Goal: Task Accomplishment & Management: Use online tool/utility

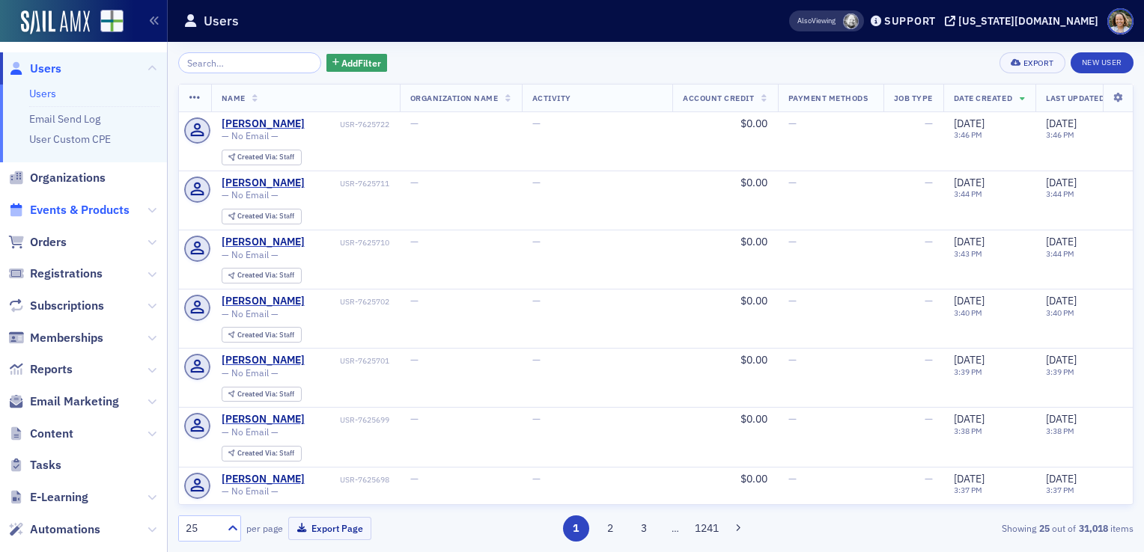
click at [66, 207] on span "Events & Products" at bounding box center [80, 210] width 100 height 16
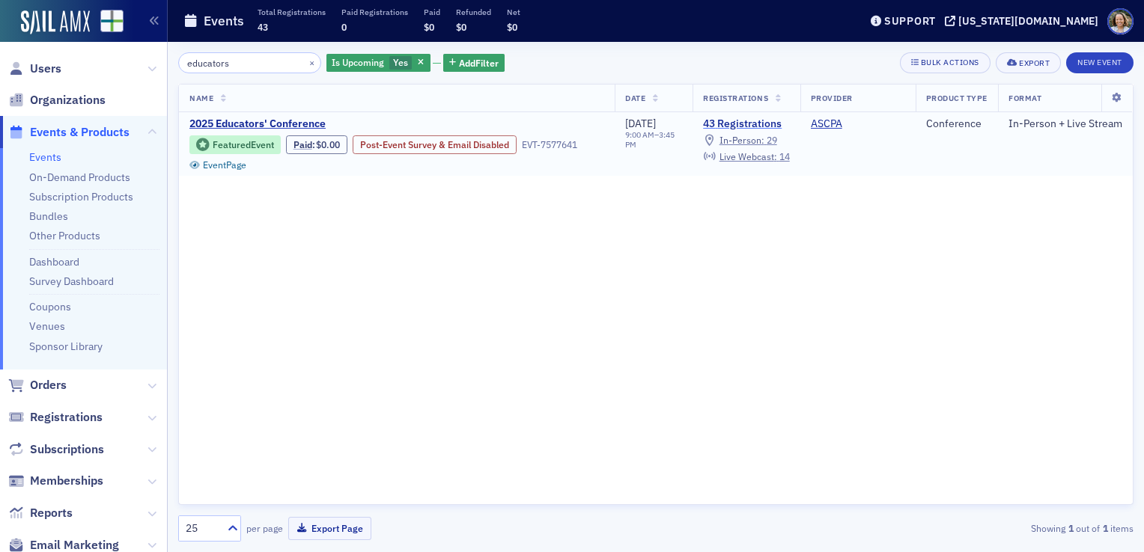
type input "educators"
click at [743, 124] on link "43 Registrations" at bounding box center [746, 124] width 86 height 13
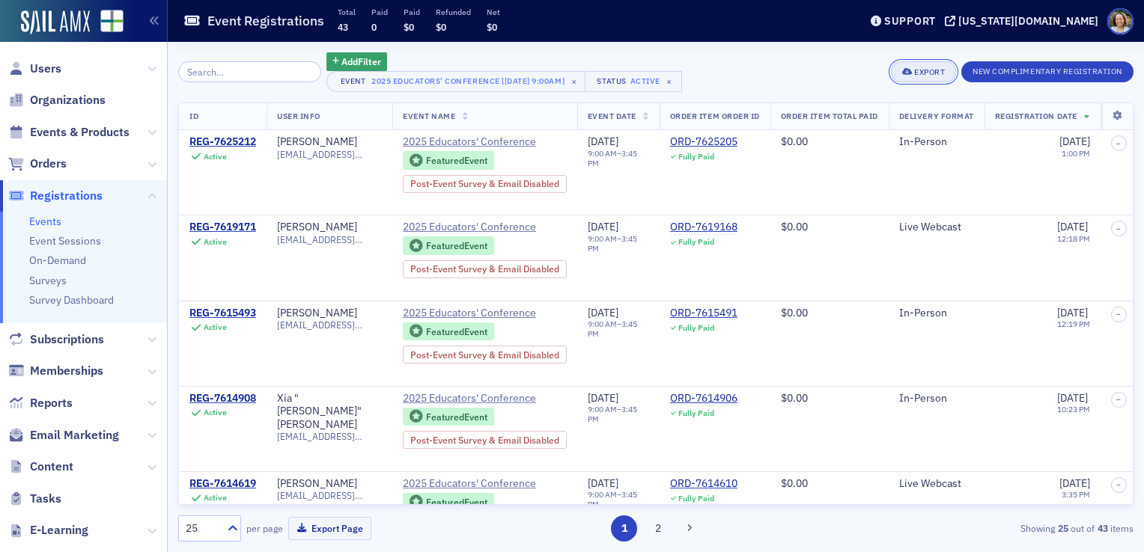
click at [922, 72] on div "Export" at bounding box center [929, 72] width 31 height 8
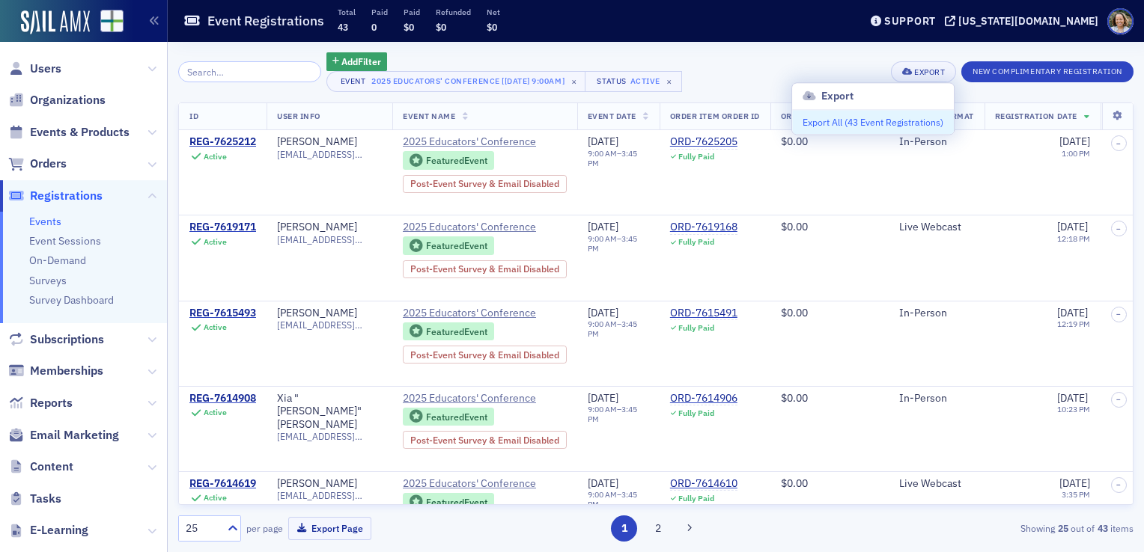
click at [883, 127] on button "Export All ( 43 Event Registrations )" at bounding box center [873, 122] width 162 height 24
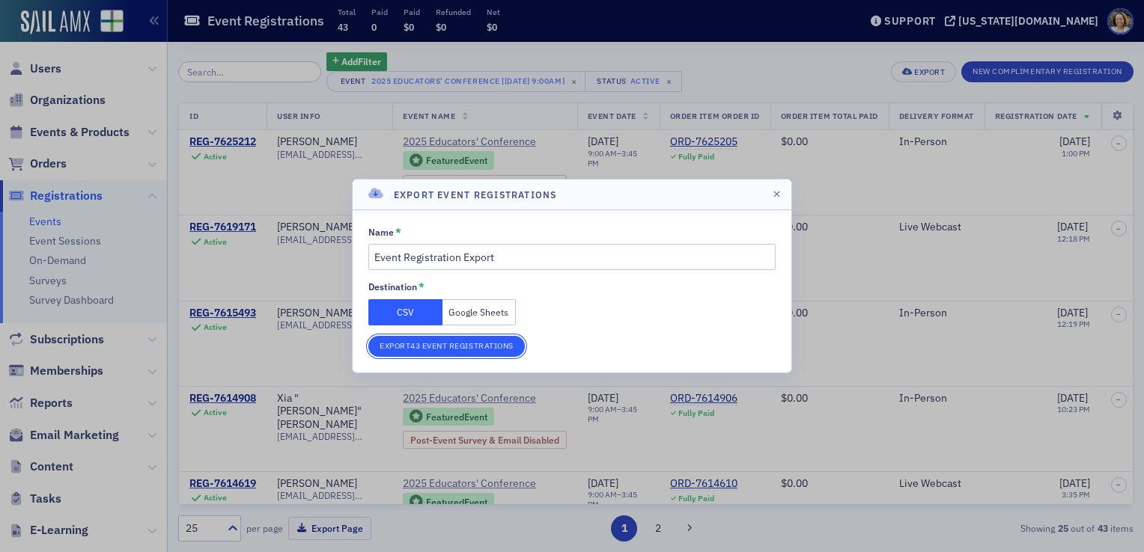
click at [469, 352] on button "Export 43 Event Registrations" at bounding box center [446, 346] width 156 height 21
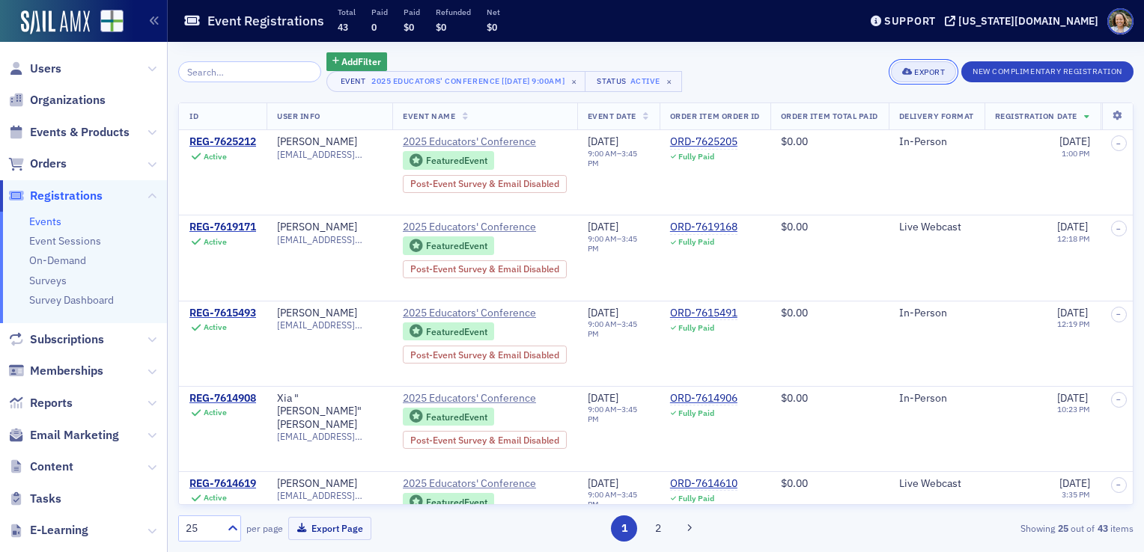
click at [925, 73] on div "Export" at bounding box center [929, 72] width 31 height 8
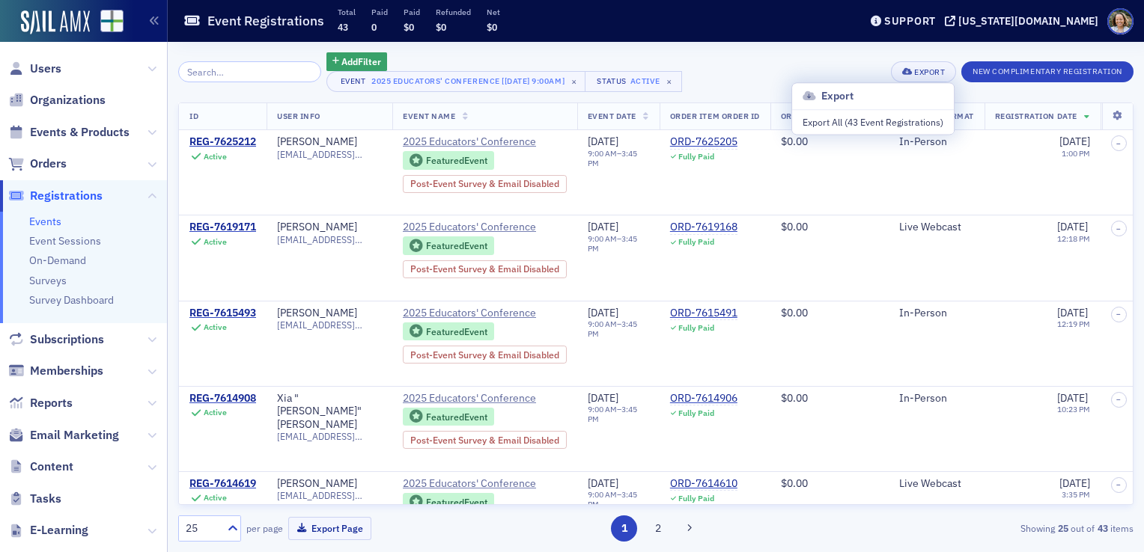
click at [874, 91] on h3 "Export" at bounding box center [872, 96] width 141 height 16
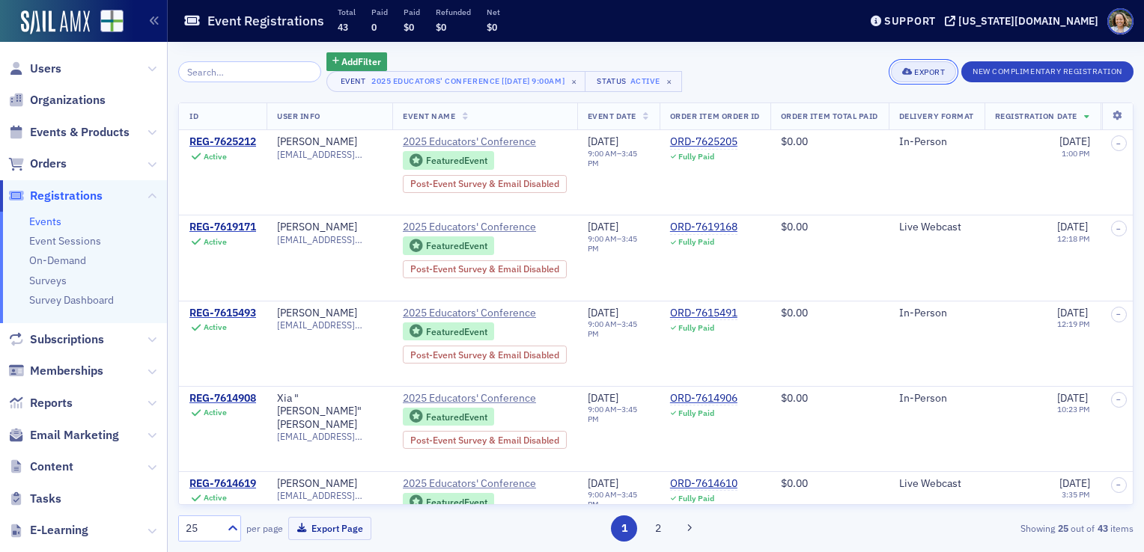
click at [934, 80] on button "Export" at bounding box center [923, 71] width 65 height 21
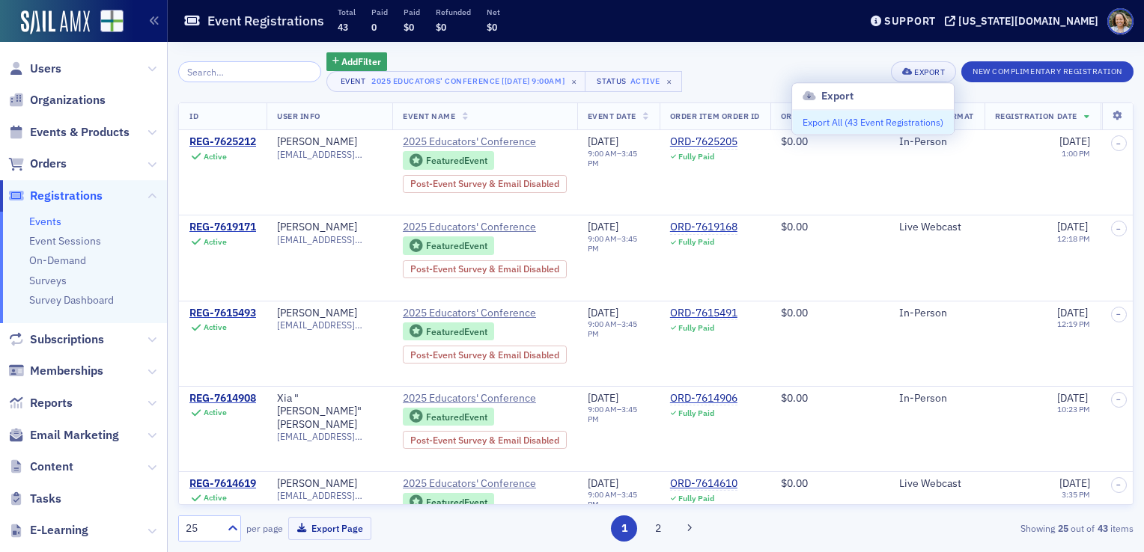
click at [874, 128] on button "Export All ( 43 Event Registrations )" at bounding box center [873, 122] width 162 height 24
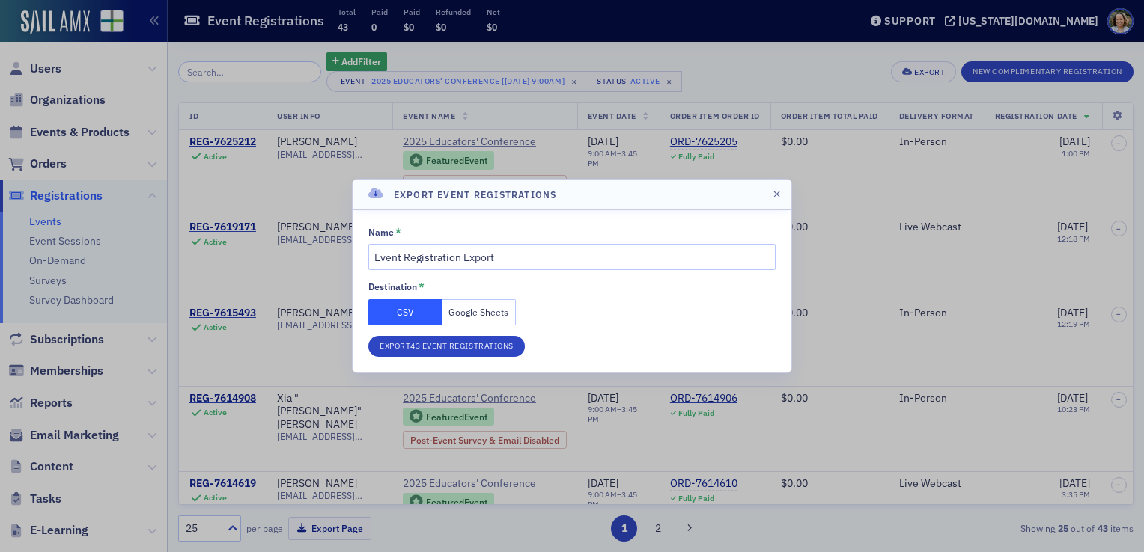
click at [490, 311] on button "Google Sheets" at bounding box center [479, 312] width 74 height 26
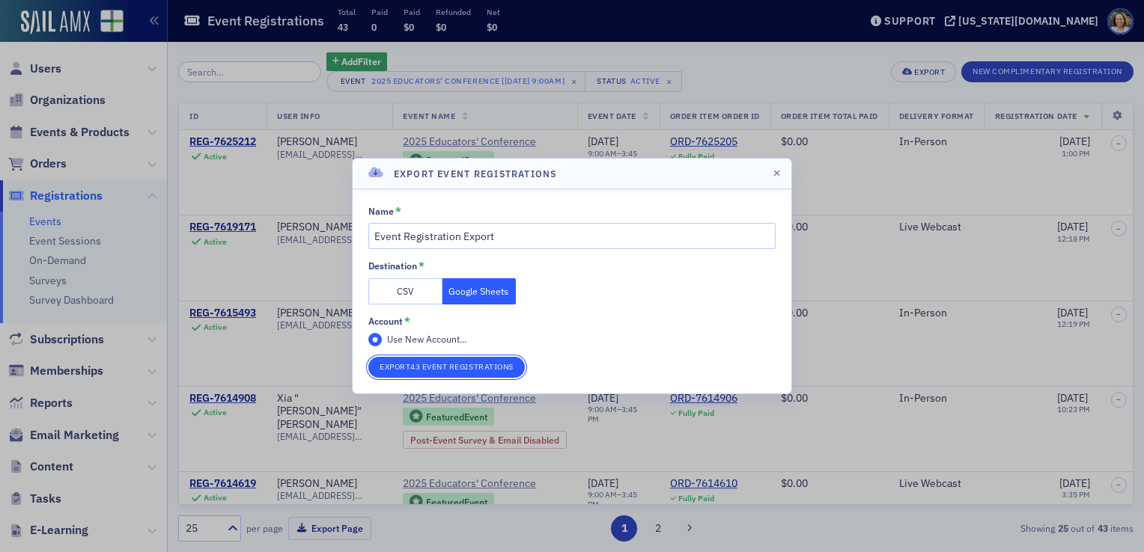
click at [456, 368] on button "Export 43 Event Registrations" at bounding box center [446, 367] width 156 height 21
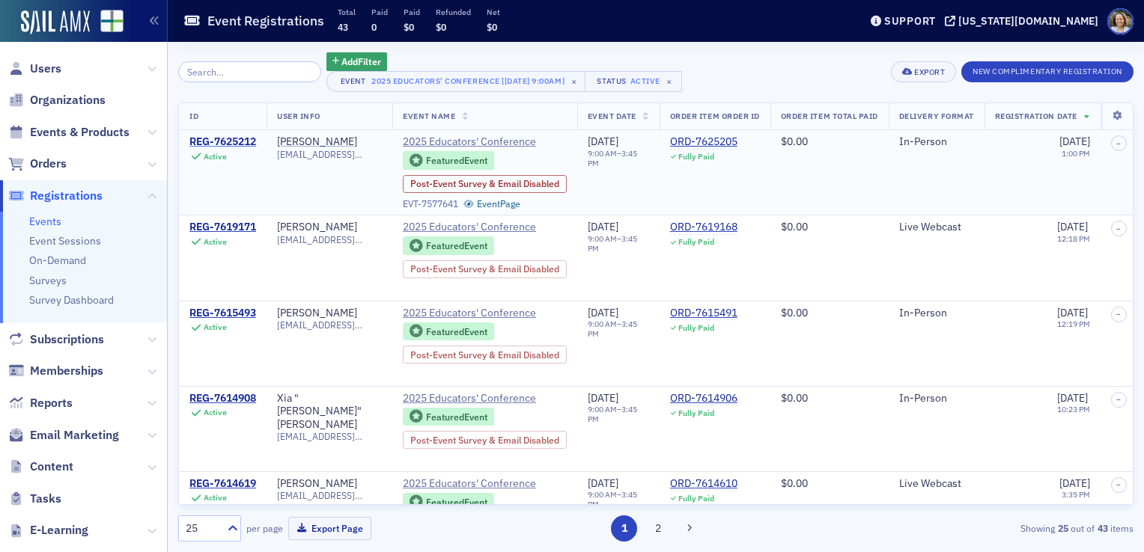
click at [244, 142] on div "REG-7625212" at bounding box center [222, 141] width 67 height 13
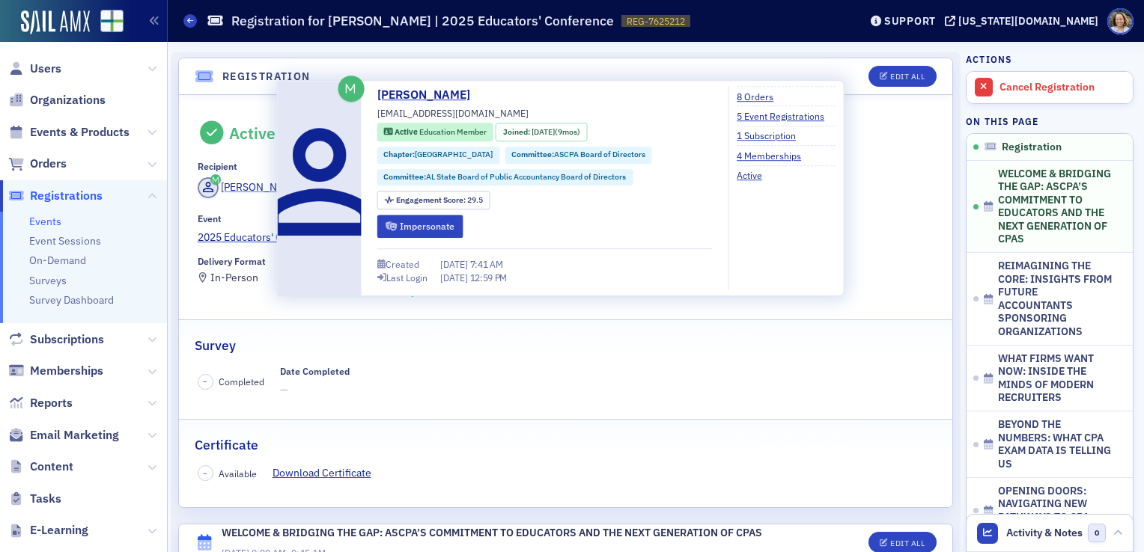
click at [254, 191] on div "[PERSON_NAME]" at bounding box center [261, 188] width 80 height 16
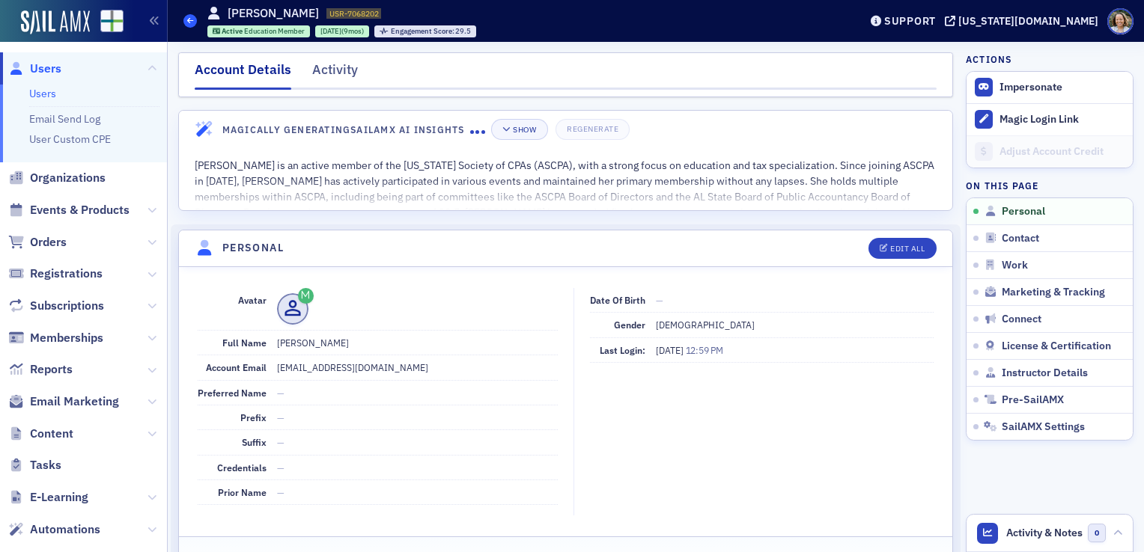
click at [191, 23] on icon at bounding box center [190, 20] width 6 height 7
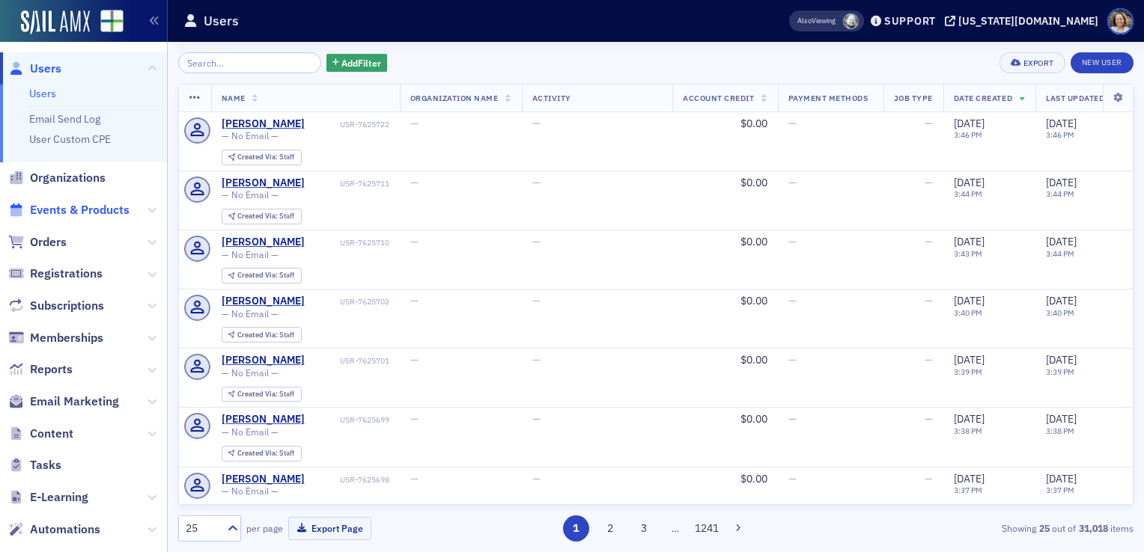
click at [96, 207] on span "Events & Products" at bounding box center [80, 210] width 100 height 16
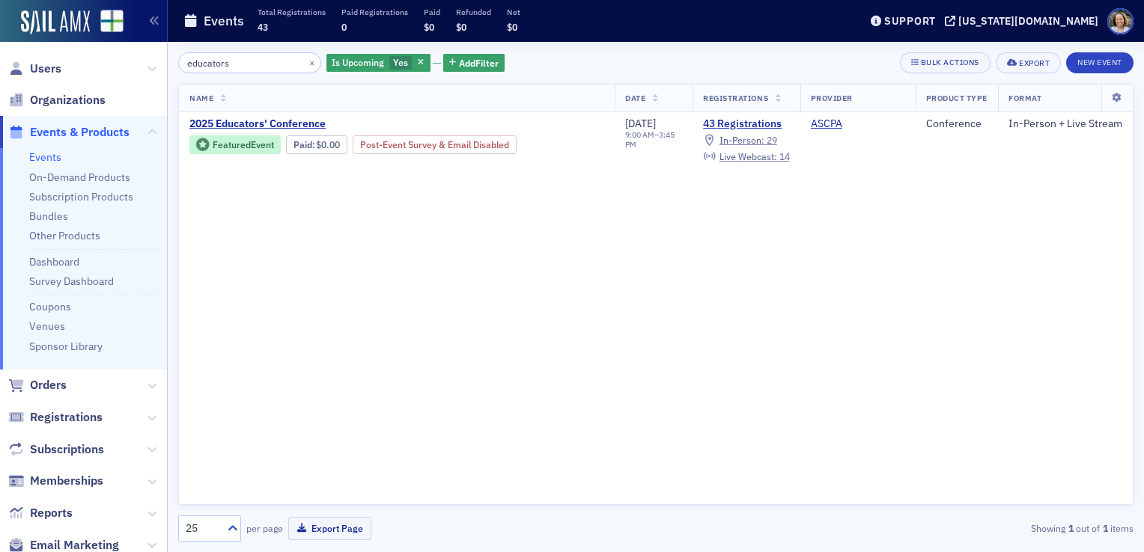
click at [219, 67] on input "educators" at bounding box center [249, 62] width 143 height 21
click at [254, 126] on span "2025 Educators' Conference" at bounding box center [314, 124] width 251 height 13
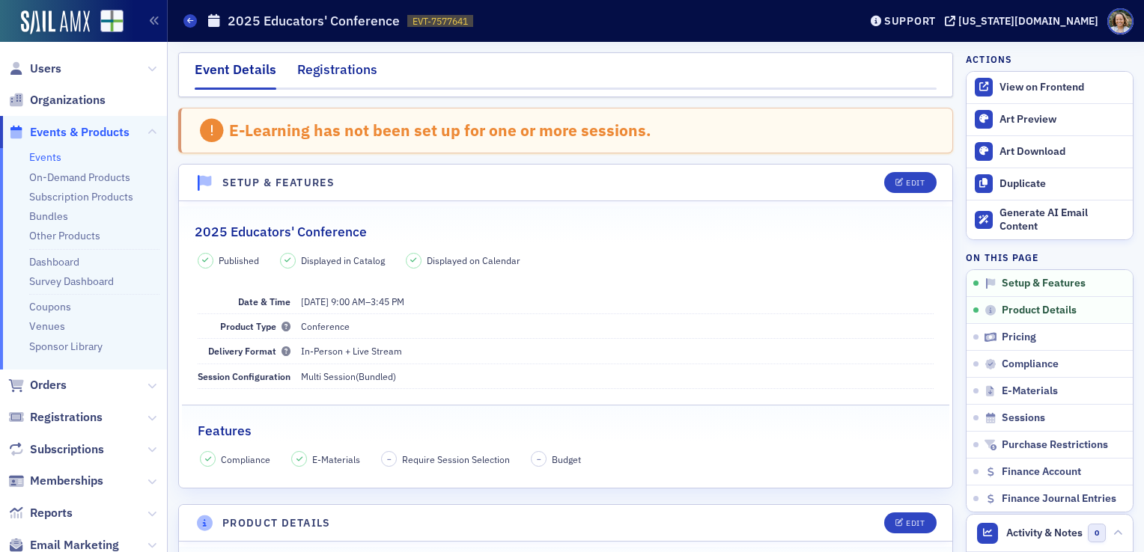
click at [345, 72] on div "Registrations" at bounding box center [337, 74] width 80 height 28
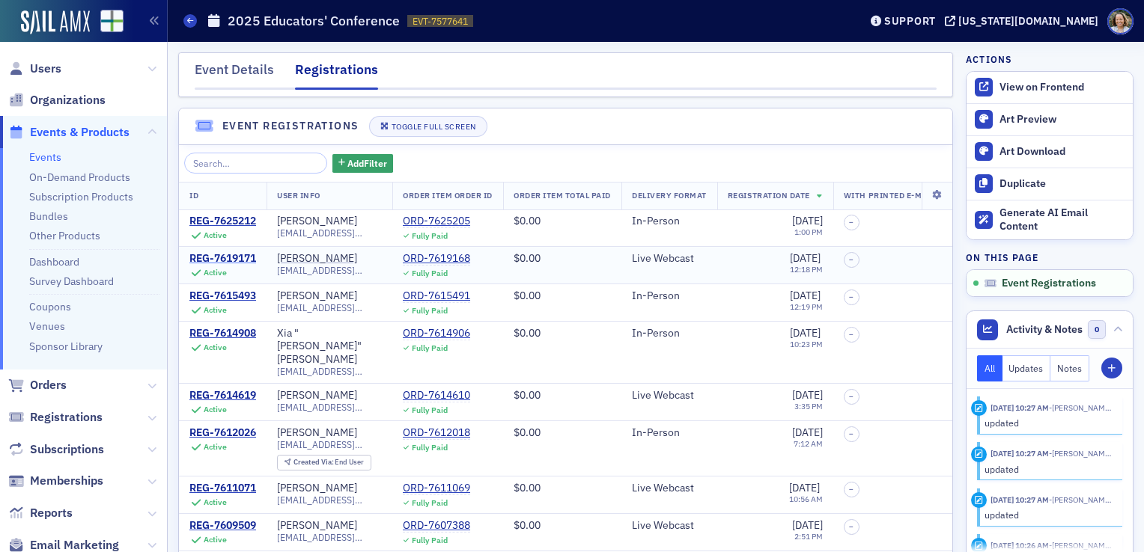
click at [246, 259] on div "REG-7619171" at bounding box center [222, 258] width 67 height 13
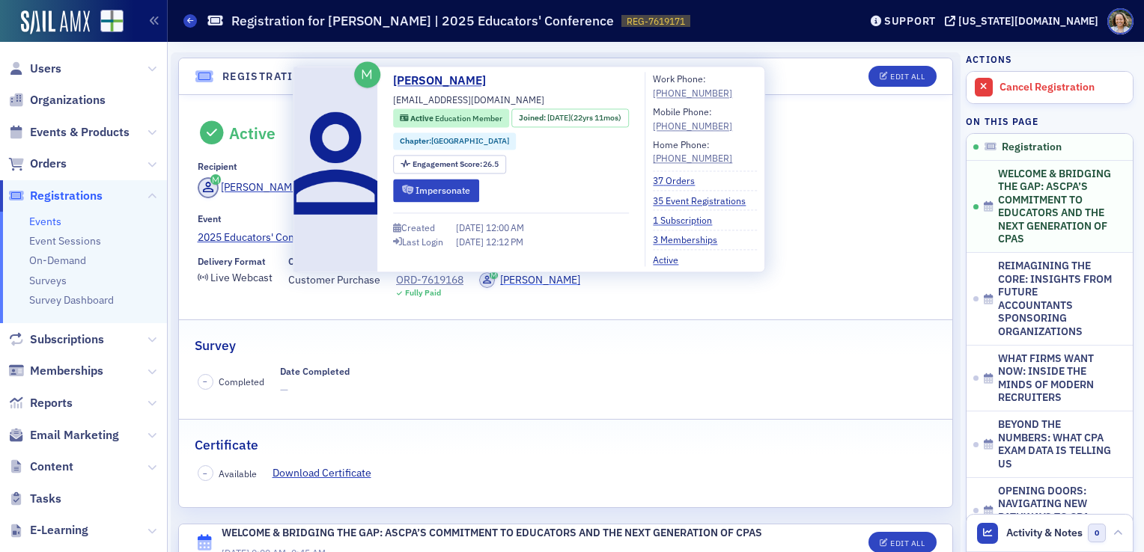
click at [543, 277] on div "[PERSON_NAME]" at bounding box center [540, 280] width 80 height 16
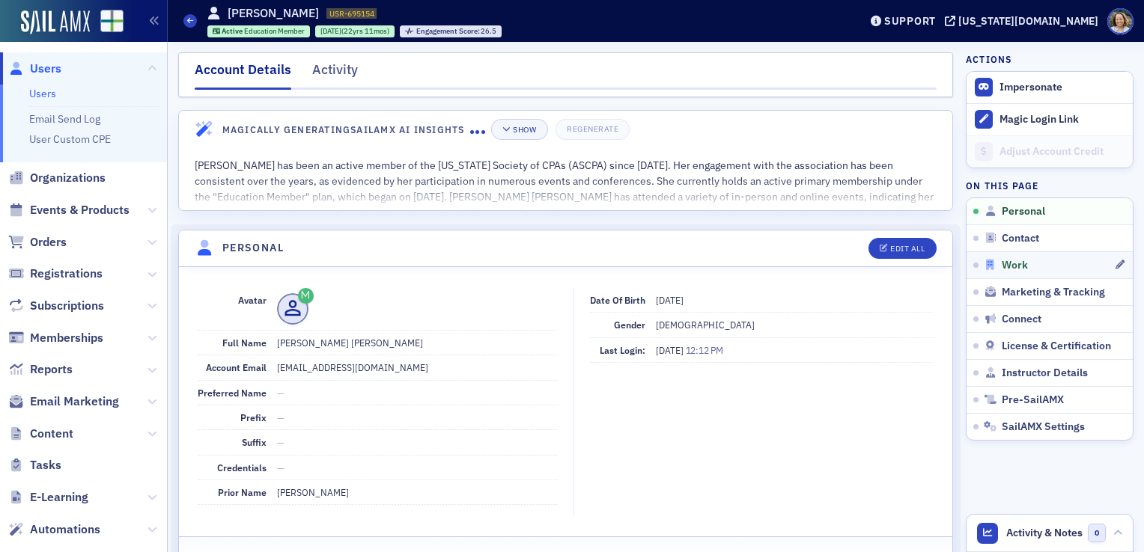
click at [1007, 262] on span "Work" at bounding box center [1014, 265] width 26 height 13
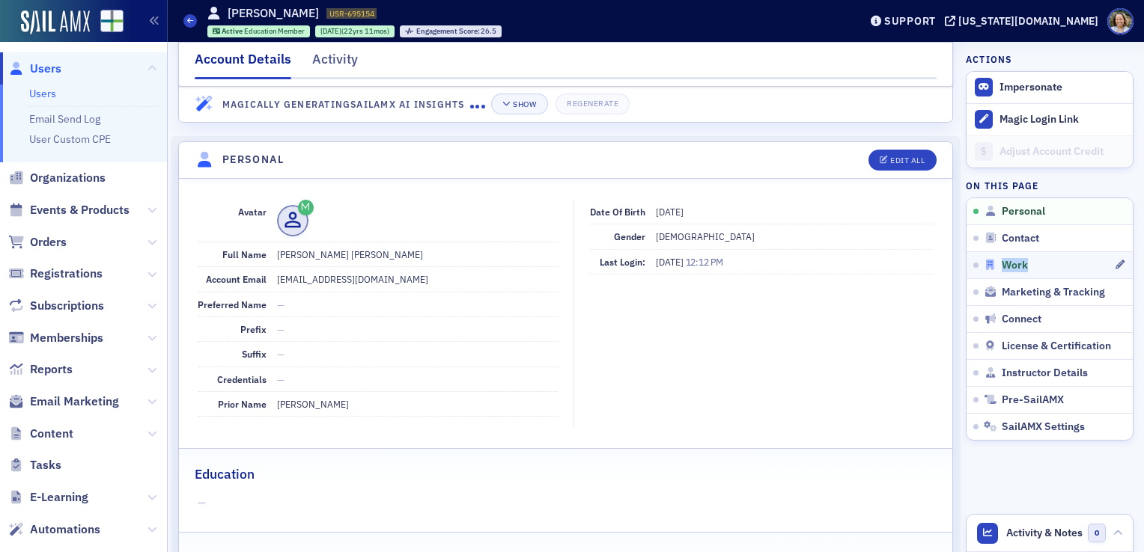
click at [1007, 262] on span "Work" at bounding box center [1014, 265] width 26 height 13
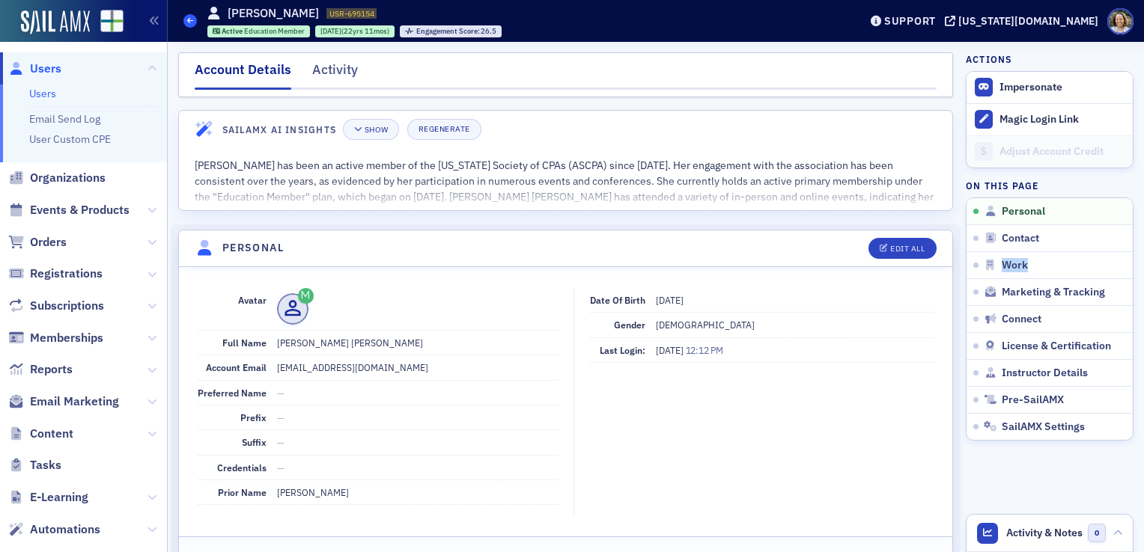
click at [187, 17] on icon at bounding box center [190, 20] width 6 height 7
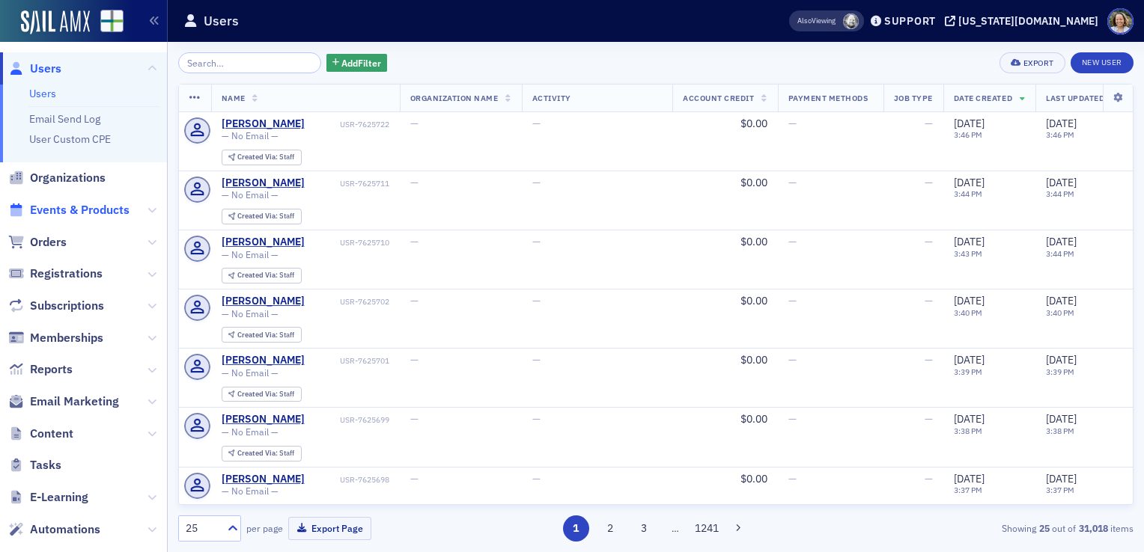
click at [60, 215] on span "Events & Products" at bounding box center [80, 210] width 100 height 16
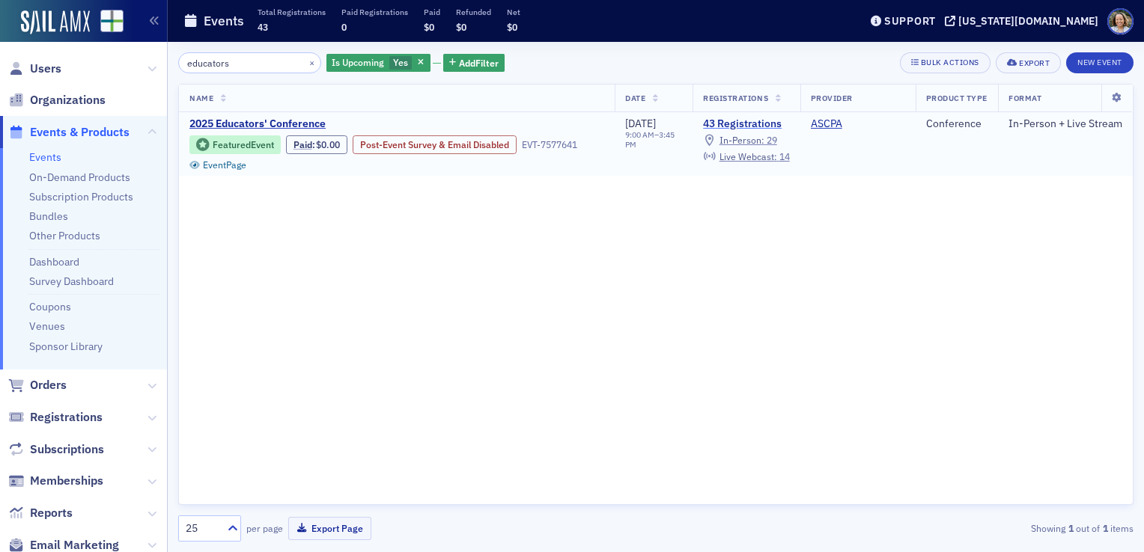
click at [740, 124] on link "43 Registrations" at bounding box center [746, 124] width 86 height 13
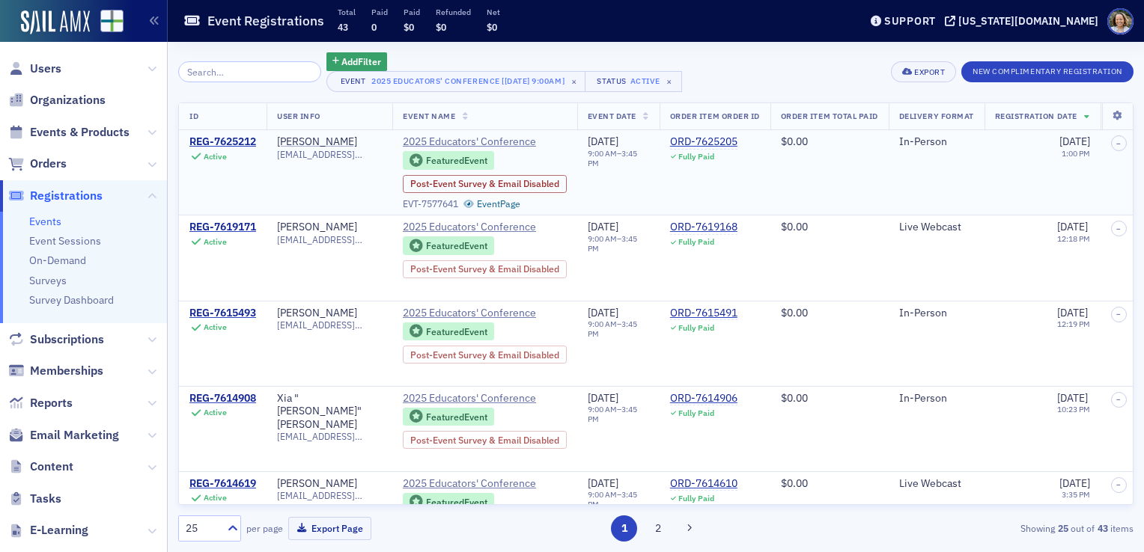
click at [729, 133] on td "ORD-7625205 Fully Paid" at bounding box center [714, 172] width 111 height 85
click at [731, 141] on div "ORD-7625205" at bounding box center [703, 141] width 67 height 13
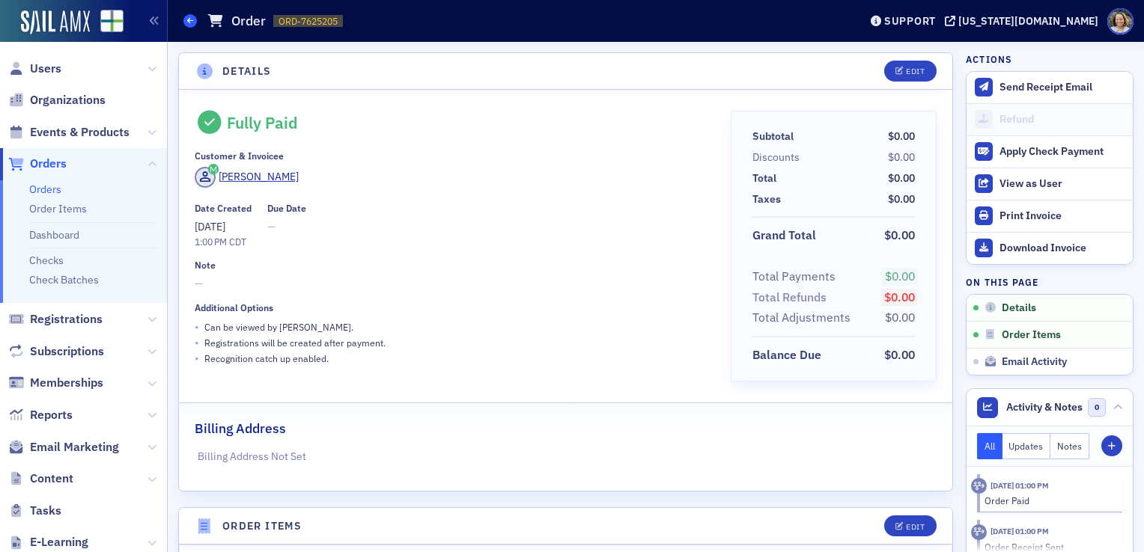
click at [190, 18] on icon at bounding box center [190, 20] width 6 height 7
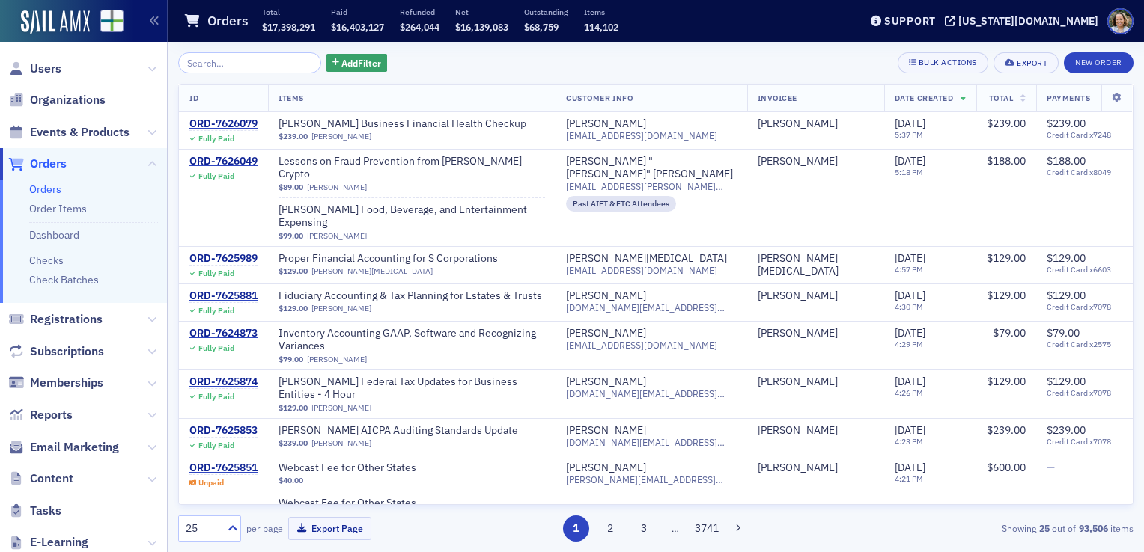
click at [224, 66] on input "search" at bounding box center [249, 62] width 143 height 21
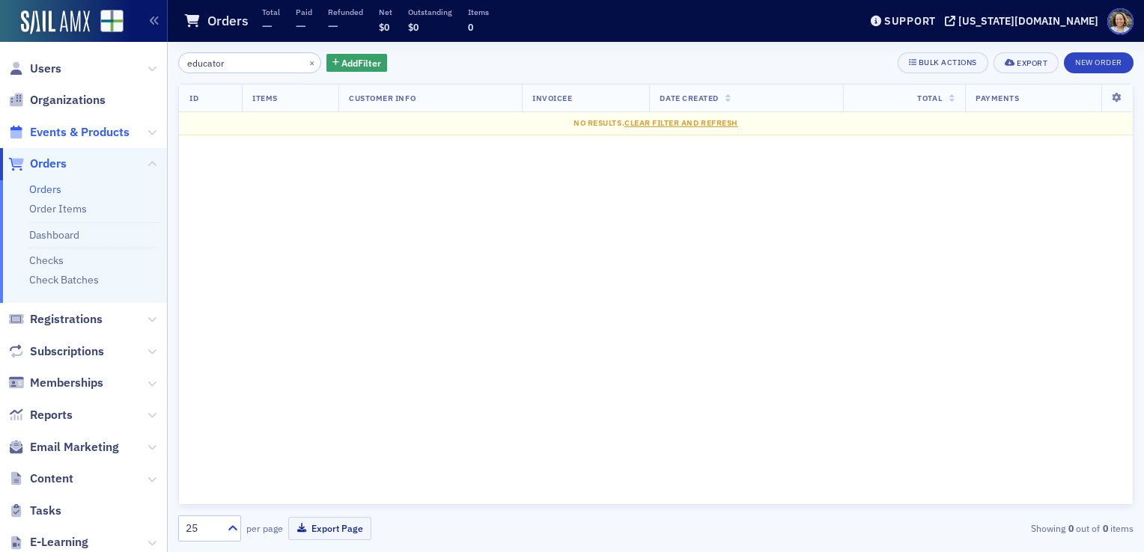
type input "educator"
click at [69, 126] on span "Events & Products" at bounding box center [80, 132] width 100 height 16
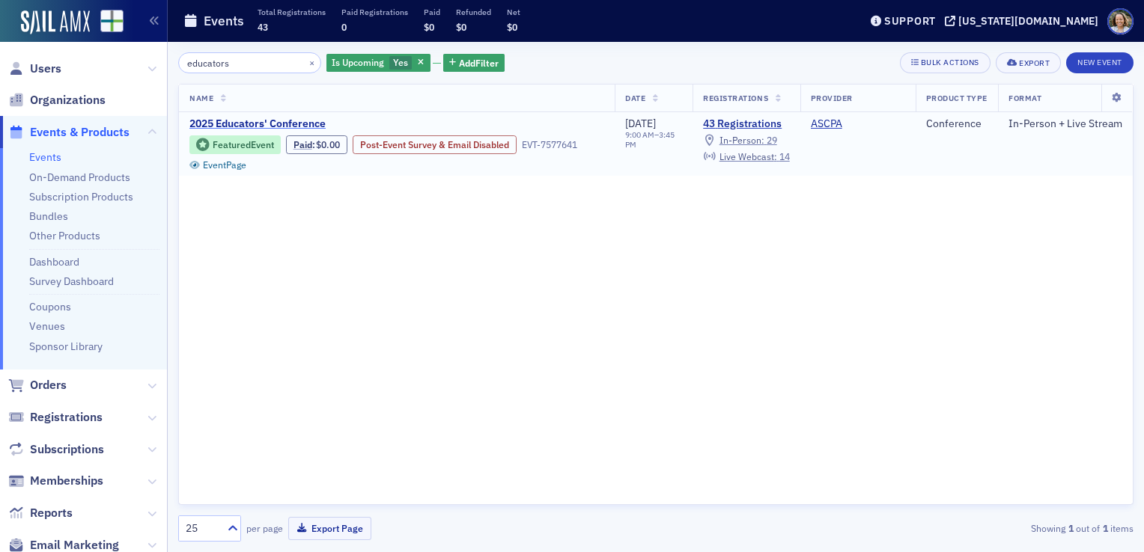
click at [243, 124] on span "2025 Educators' Conference" at bounding box center [314, 124] width 251 height 13
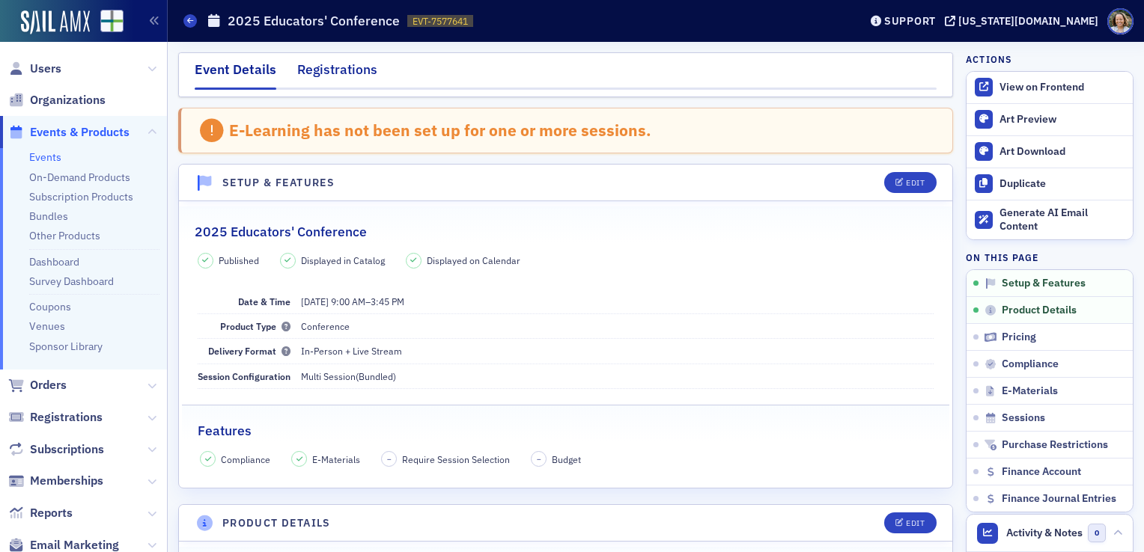
click at [317, 74] on div "Registrations" at bounding box center [337, 74] width 80 height 28
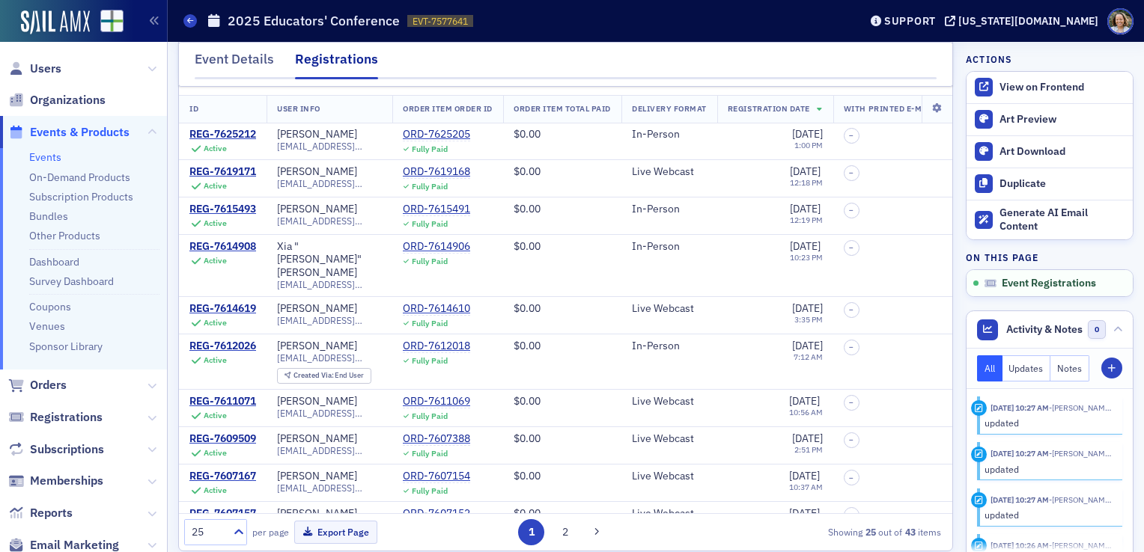
scroll to position [103, 0]
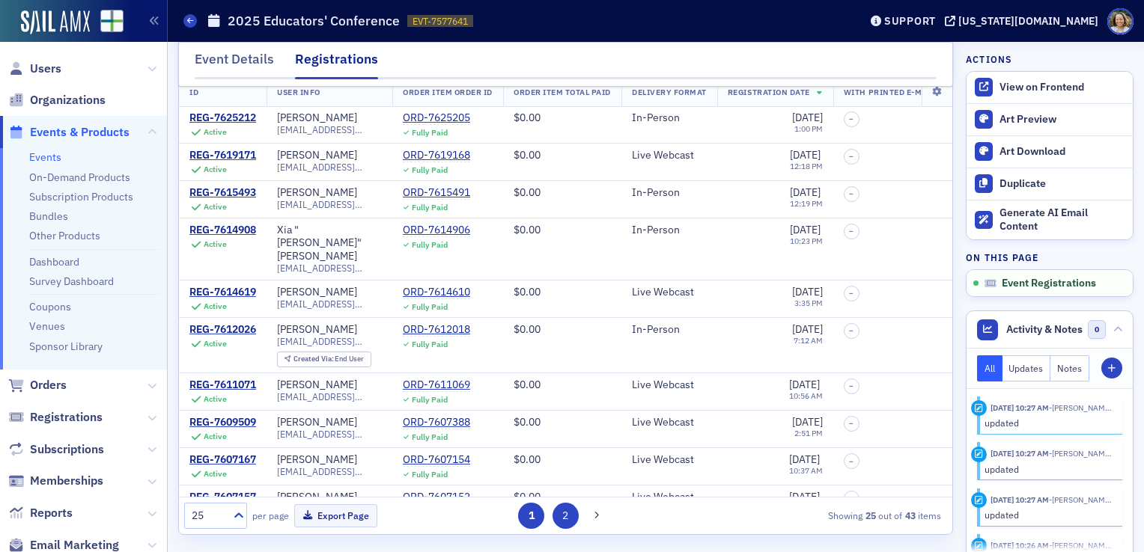
click at [568, 513] on button "2" at bounding box center [565, 516] width 26 height 26
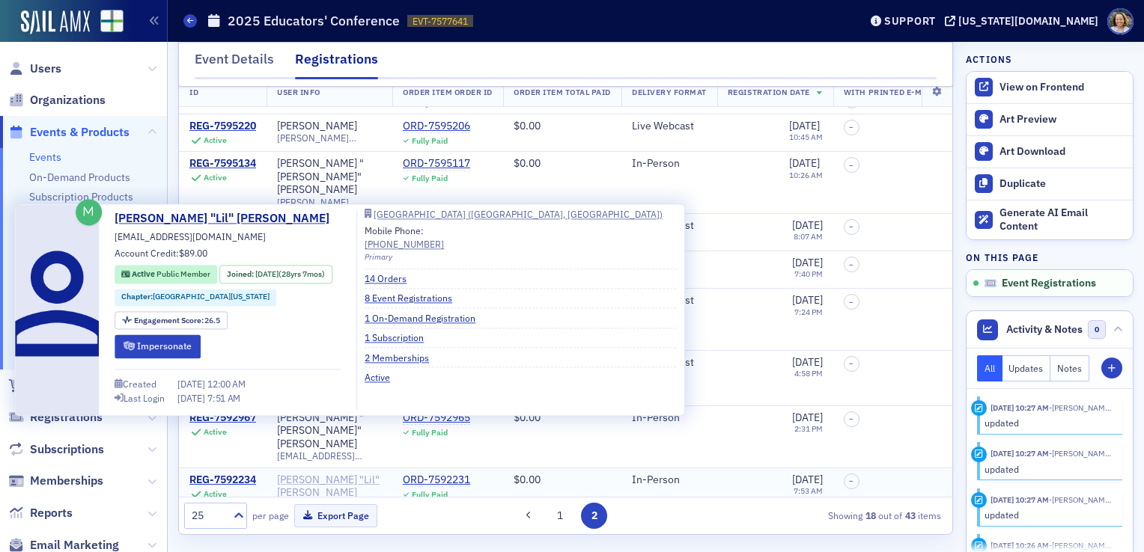
click at [351, 474] on div "[PERSON_NAME] "Lil" [PERSON_NAME]" at bounding box center [329, 487] width 105 height 26
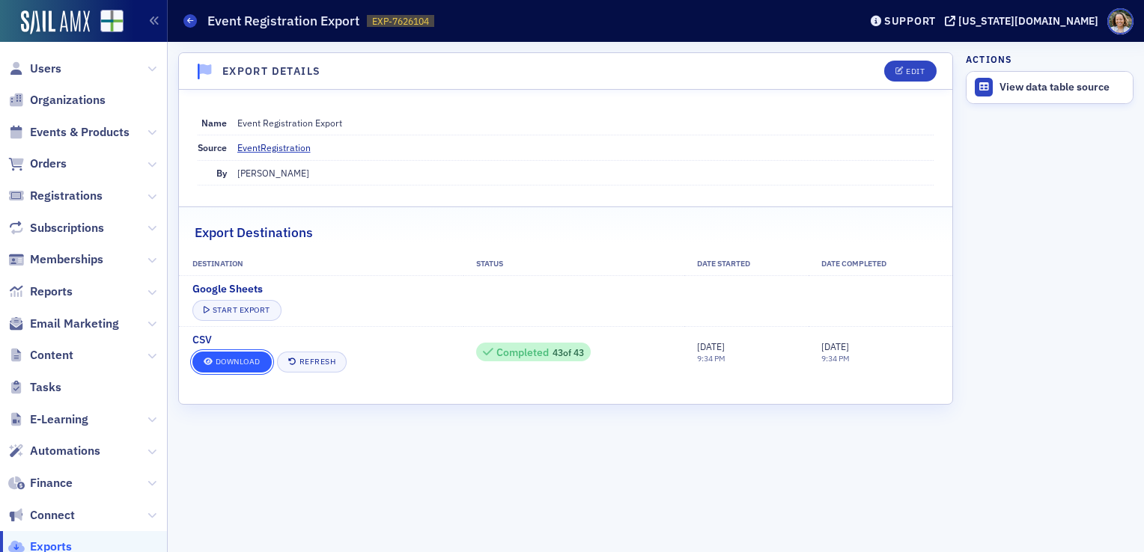
click at [244, 365] on link "Download" at bounding box center [231, 362] width 79 height 21
click at [189, 25] on span at bounding box center [189, 20] width 13 height 13
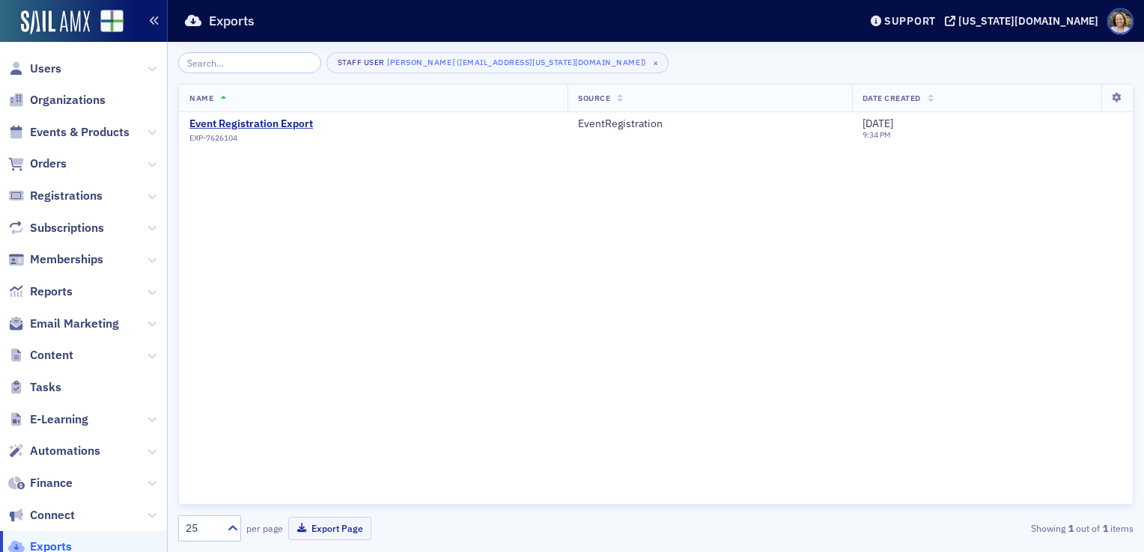
click at [159, 15] on button "button" at bounding box center [154, 21] width 26 height 42
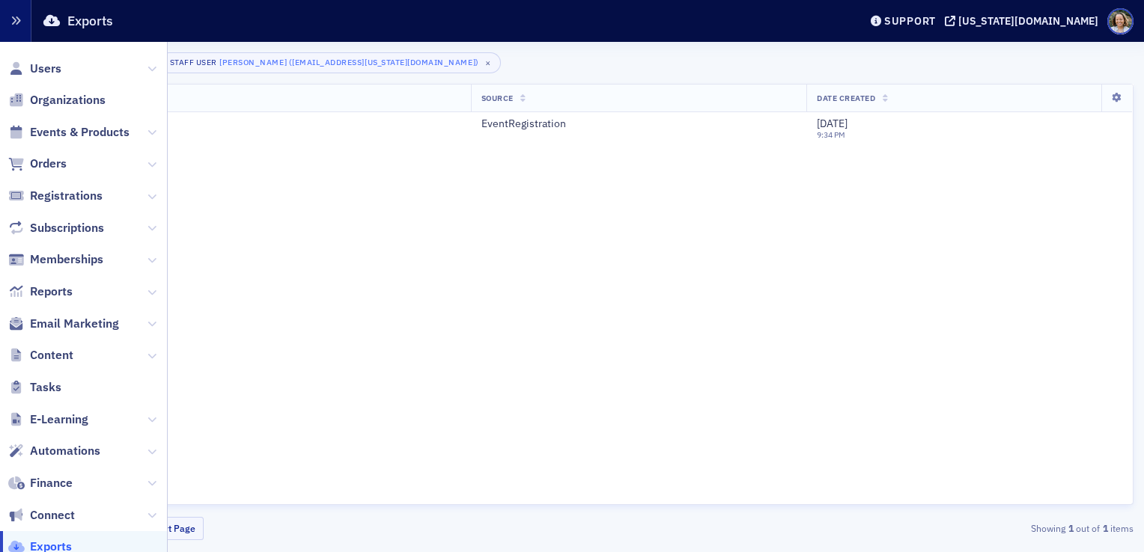
click at [24, 26] on button "button" at bounding box center [15, 21] width 31 height 42
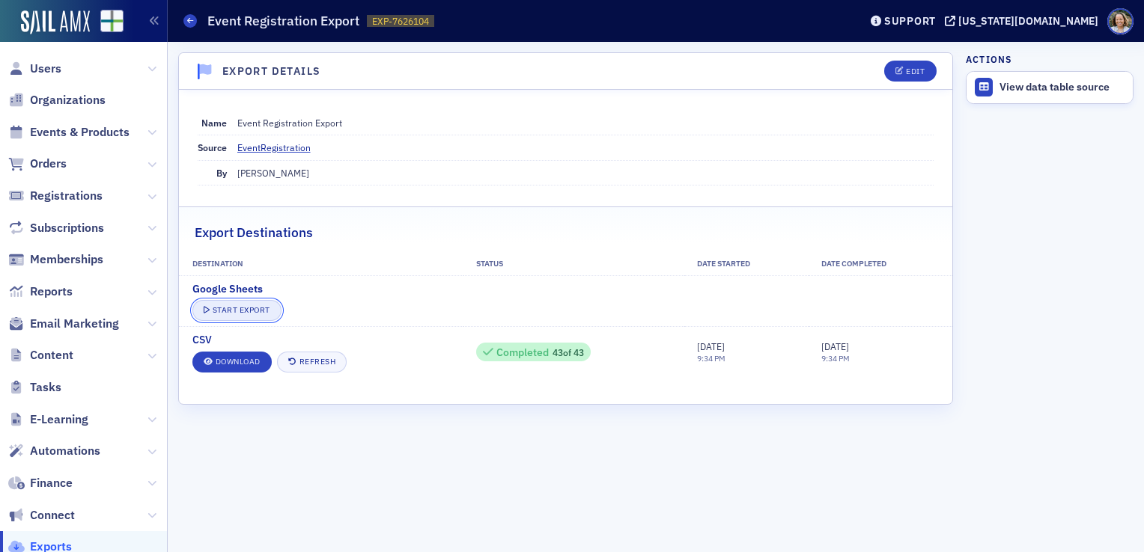
click at [246, 303] on button "Start Export" at bounding box center [236, 310] width 89 height 21
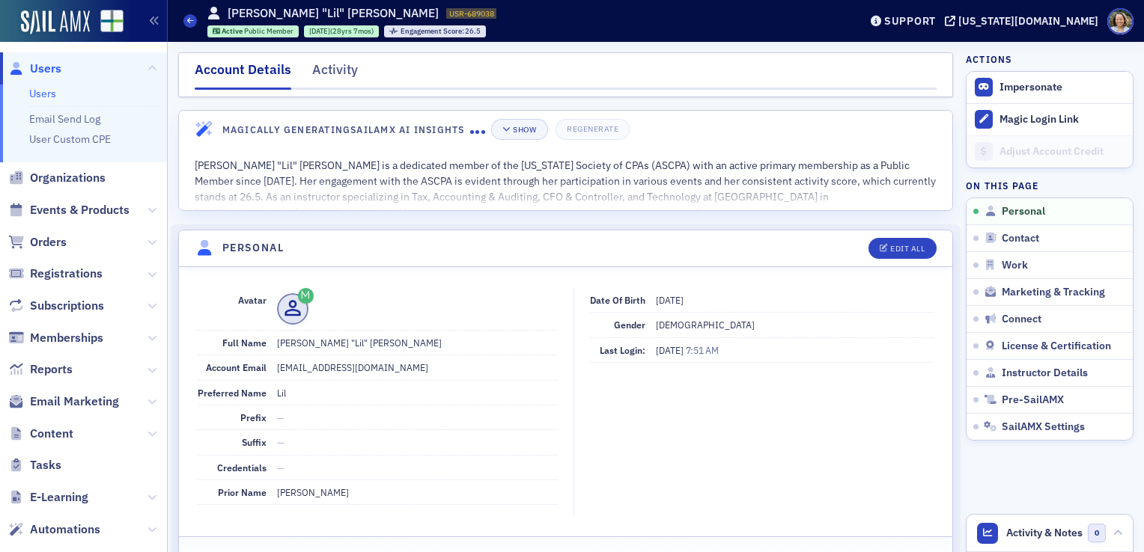
click at [195, 278] on fieldset "Avatar Full Name Lillian "Lil" Ella Serviss Account Email lilserviss@aol.com Pr…" at bounding box center [565, 399] width 773 height 254
click at [194, 17] on span at bounding box center [189, 20] width 13 height 13
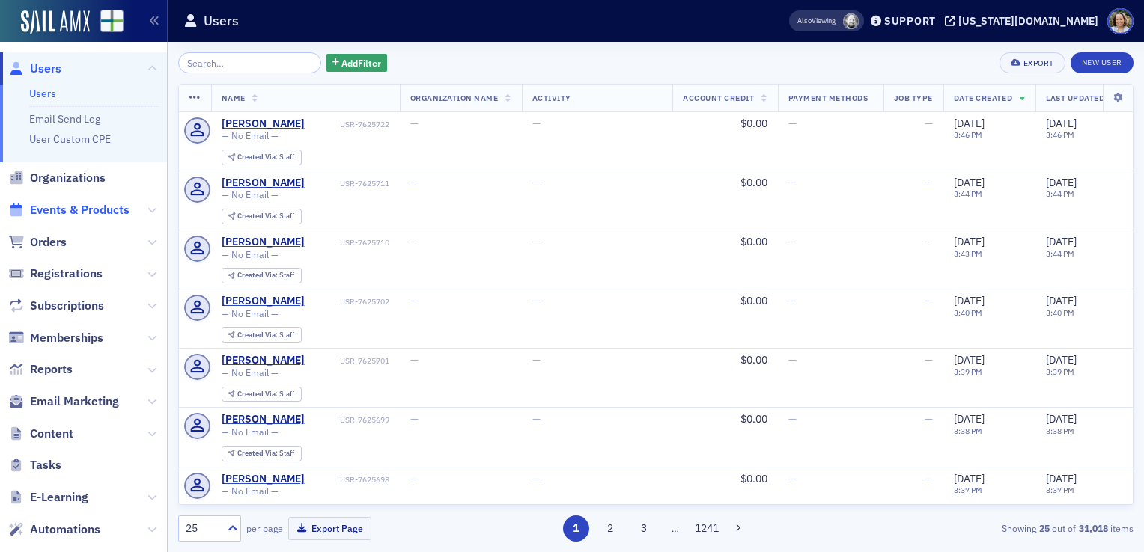
click at [86, 215] on span "Events & Products" at bounding box center [80, 210] width 100 height 16
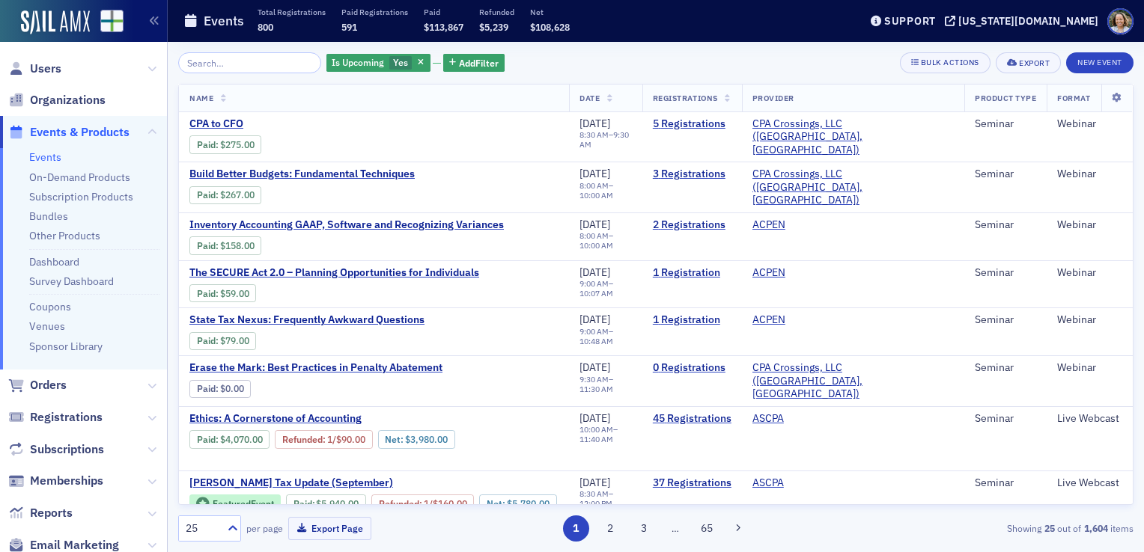
click at [231, 64] on input "search" at bounding box center [249, 62] width 143 height 21
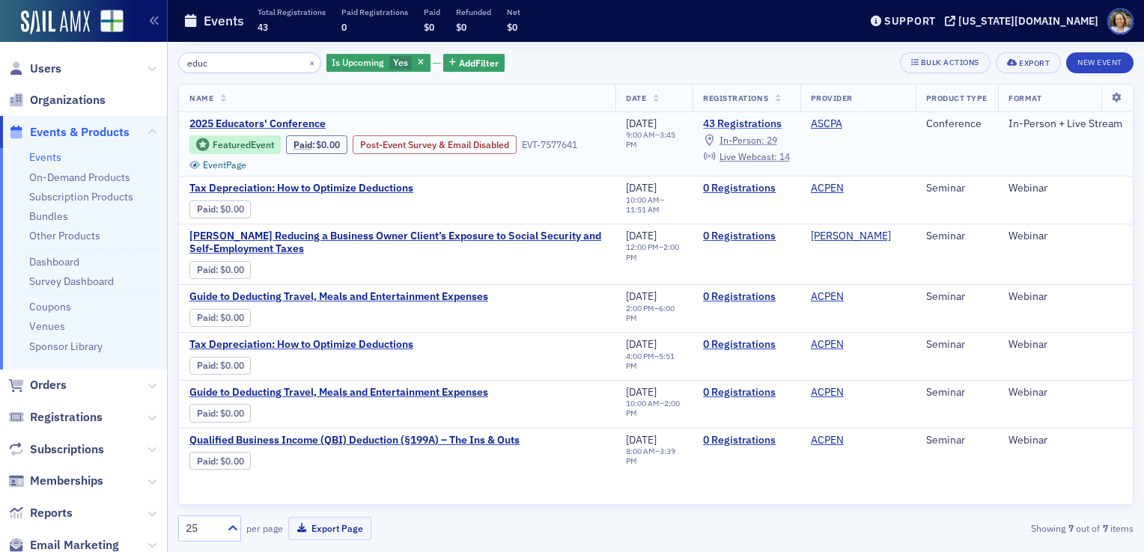
type input "educ"
click at [722, 124] on link "43 Registrations" at bounding box center [746, 124] width 86 height 13
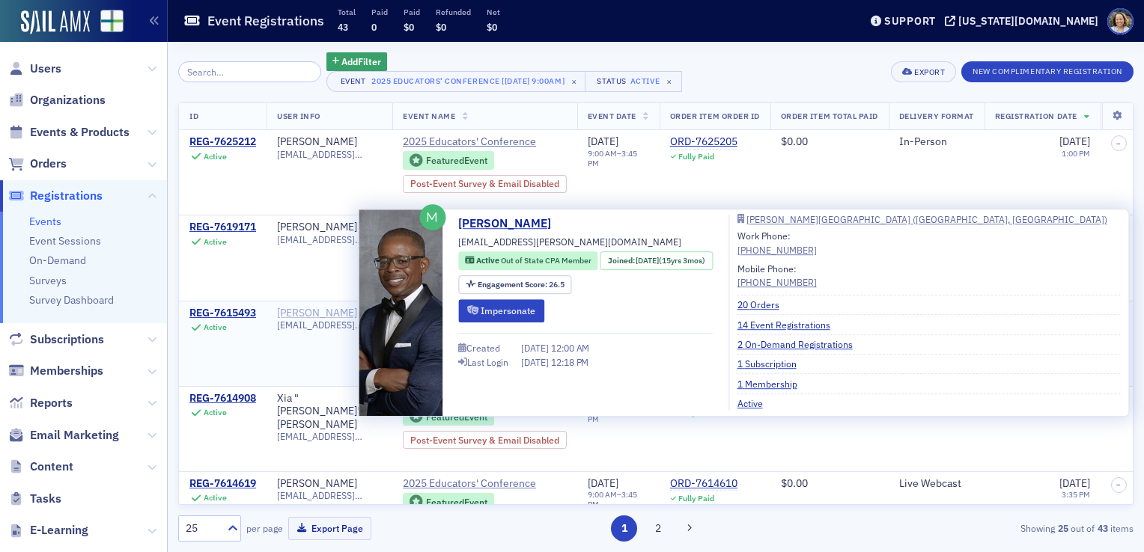
click at [335, 313] on div "[PERSON_NAME]" at bounding box center [317, 313] width 80 height 13
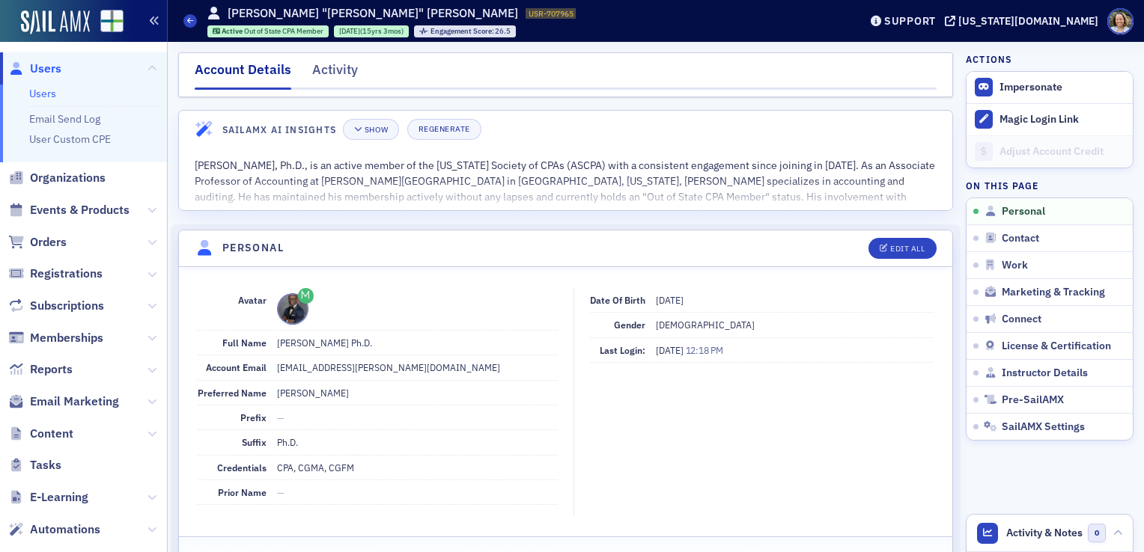
click at [153, 19] on icon "button" at bounding box center [154, 21] width 10 height 10
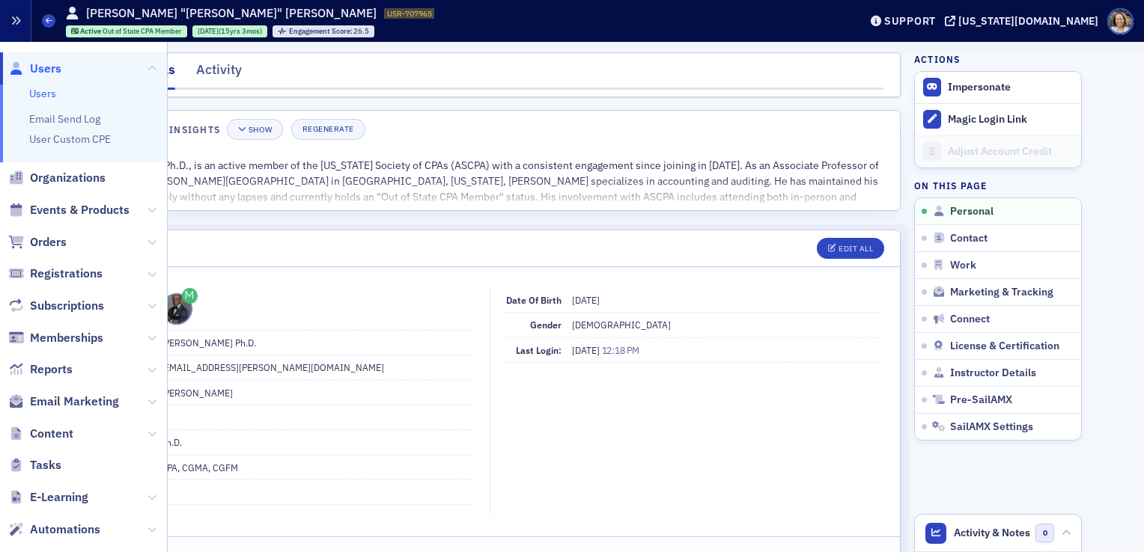
click at [14, 28] on button "button" at bounding box center [15, 21] width 31 height 42
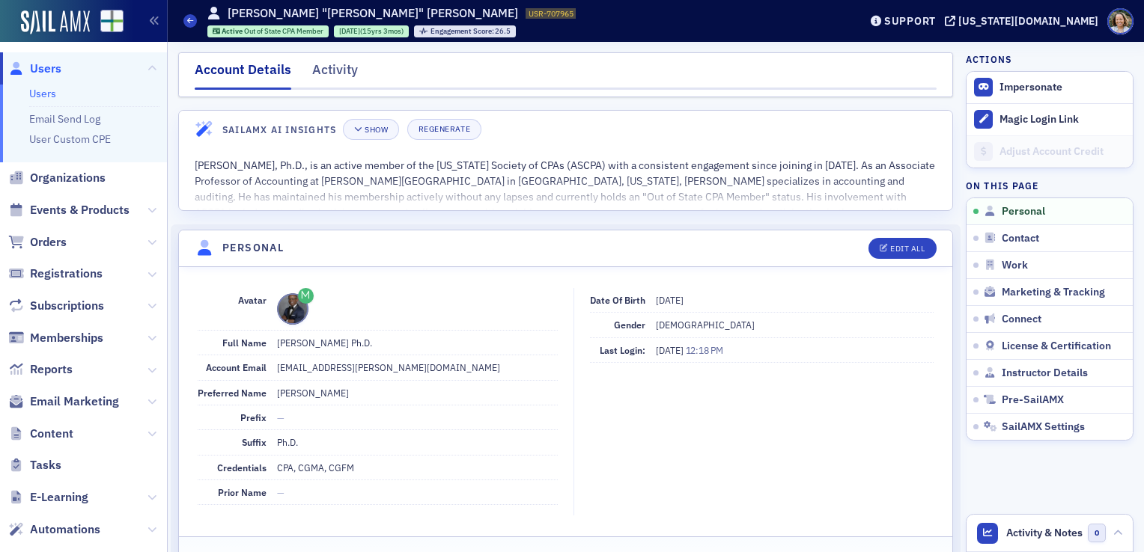
click at [197, 18] on div "Users Delvin "Delvin" Seawright USR-707965 707965 Active Out of State CPA Membe…" at bounding box center [509, 20] width 653 height 43
click at [195, 18] on span at bounding box center [189, 20] width 13 height 13
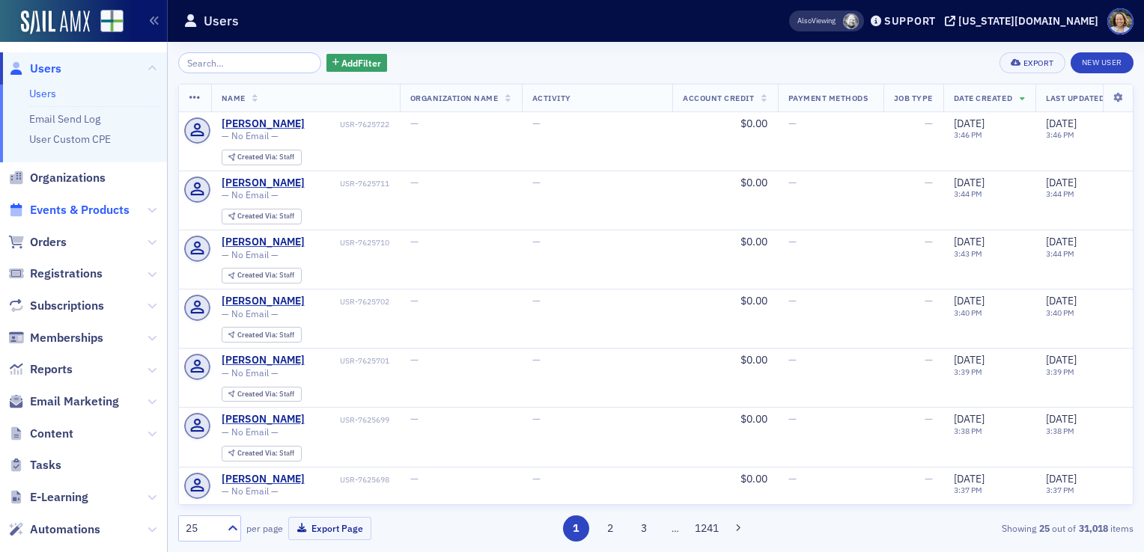
click at [85, 217] on span "Events & Products" at bounding box center [80, 210] width 100 height 16
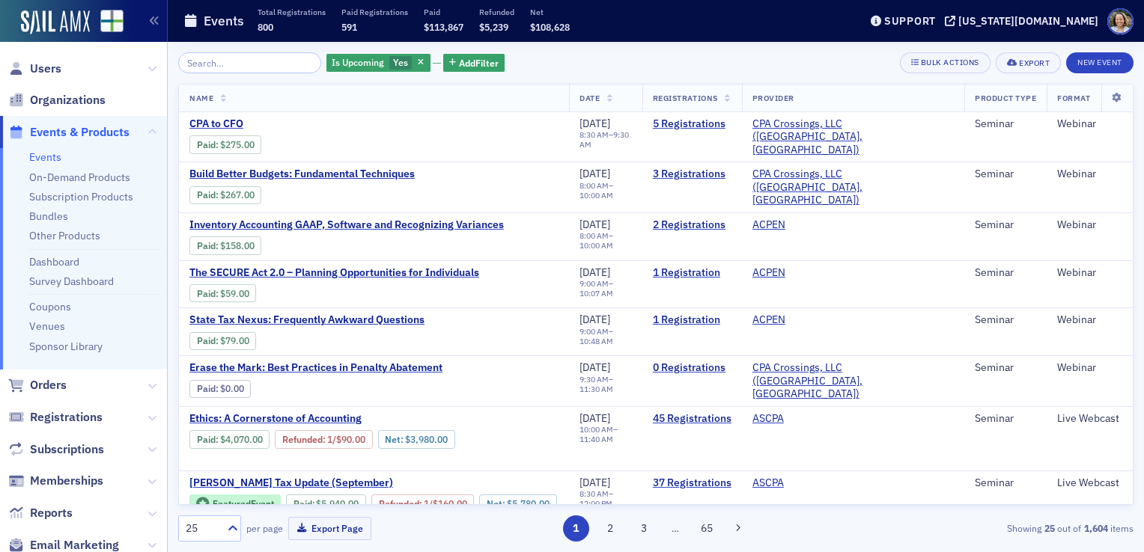
click at [246, 67] on input "search" at bounding box center [249, 62] width 143 height 21
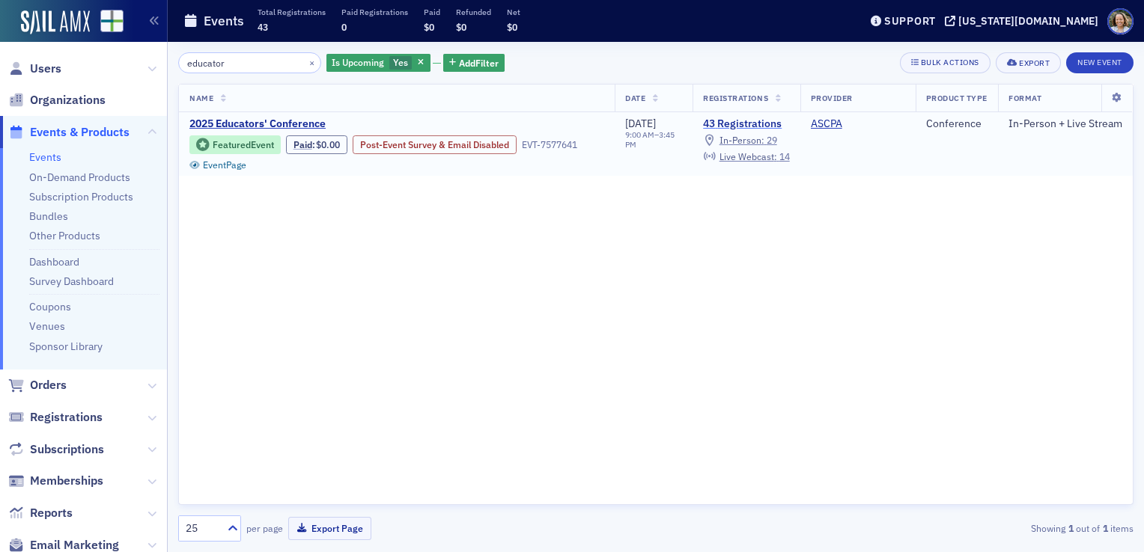
type input "educator"
click at [757, 120] on link "43 Registrations" at bounding box center [746, 124] width 86 height 13
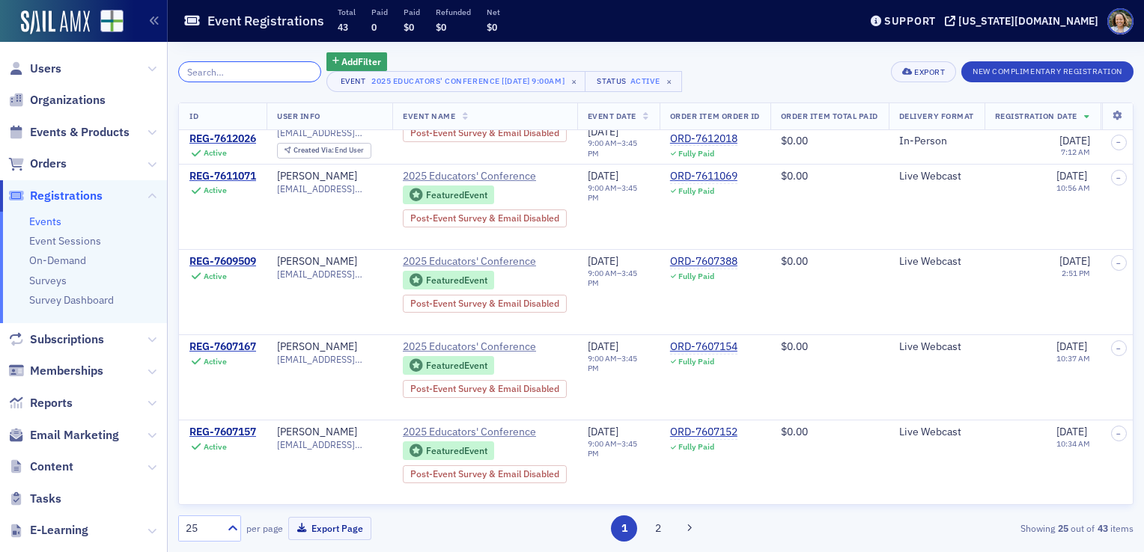
scroll to position [539, 0]
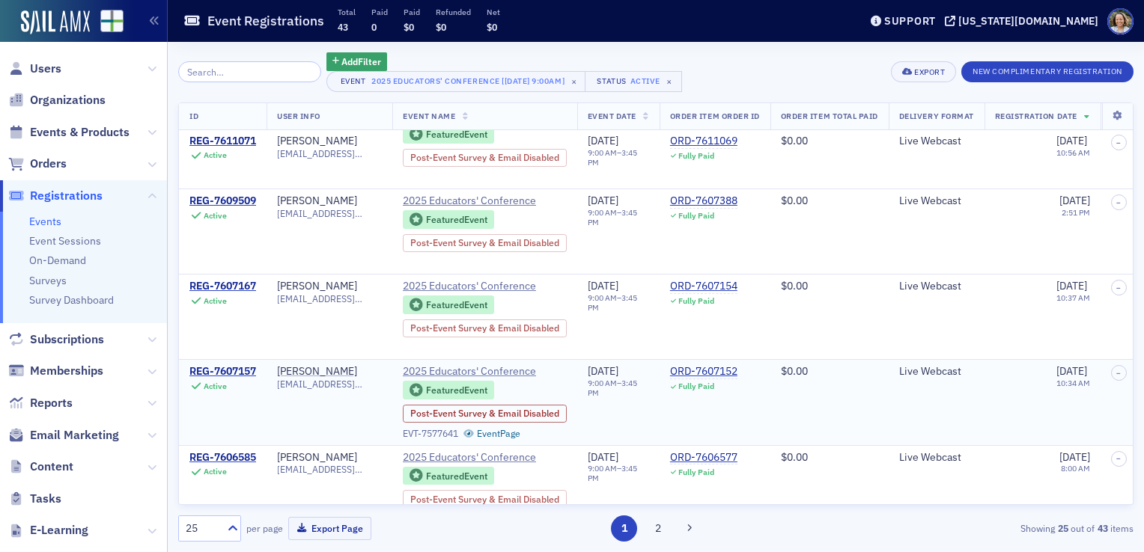
click at [243, 438] on td "REG-7607157 Active" at bounding box center [223, 402] width 88 height 85
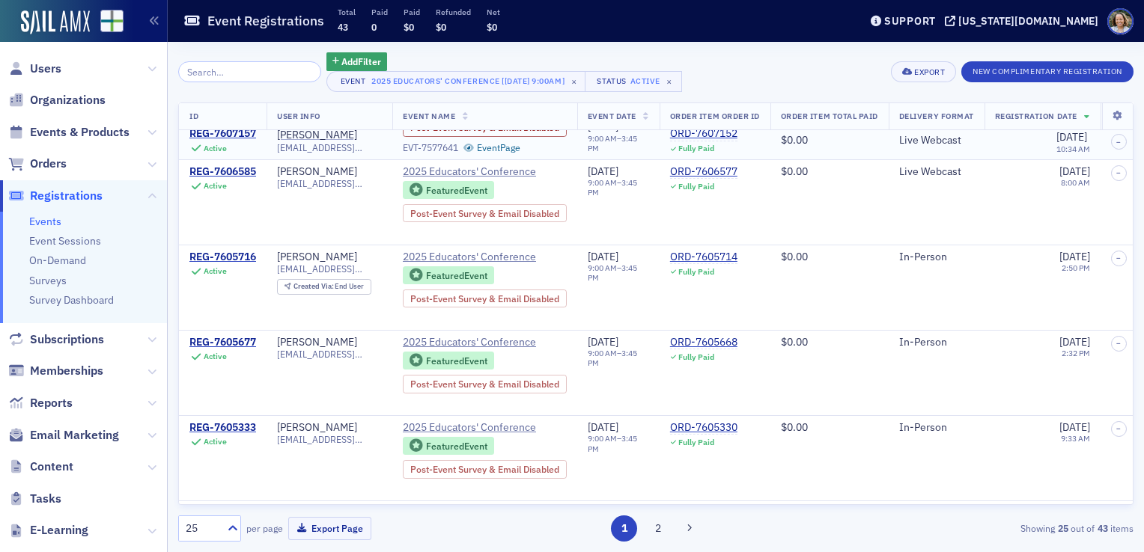
scroll to position [928, 0]
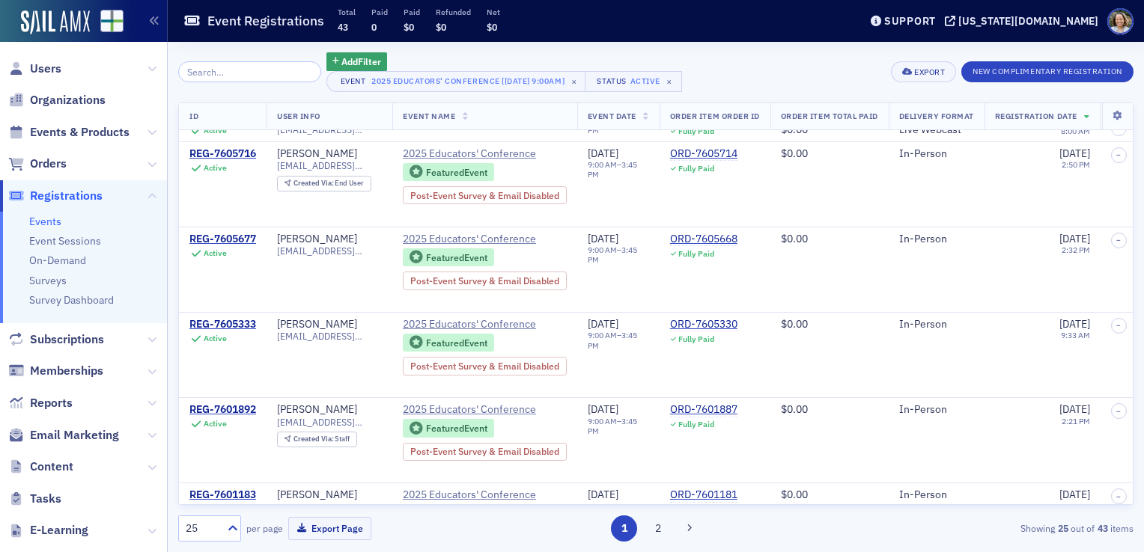
click at [748, 543] on div "Add Filter Event 2025 Educators' Conference [10/17/2025 9:00am] × Status Active…" at bounding box center [655, 297] width 955 height 510
click at [844, 368] on td "$0.00" at bounding box center [829, 354] width 118 height 85
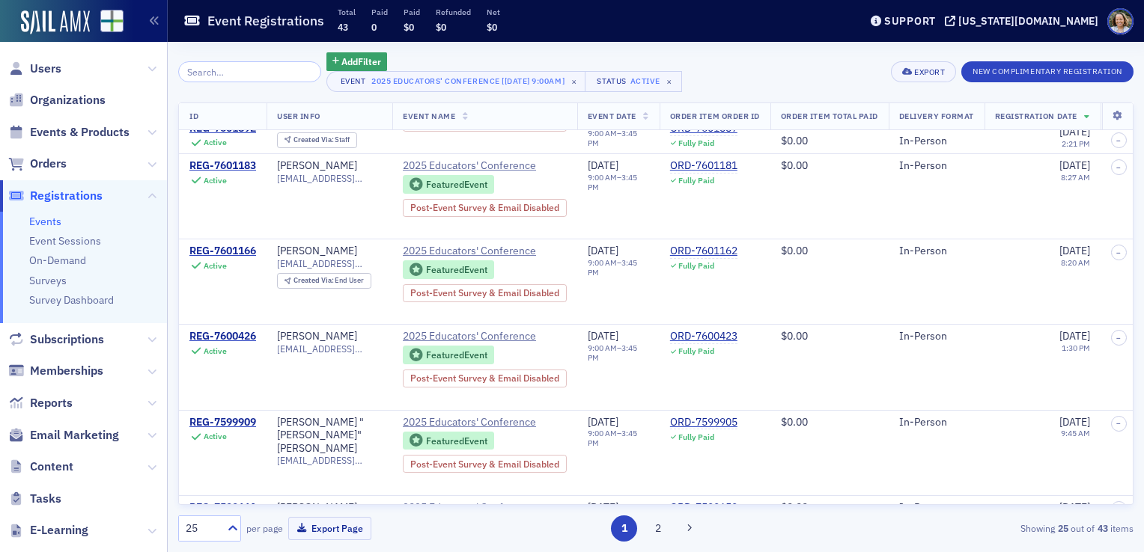
scroll to position [1287, 0]
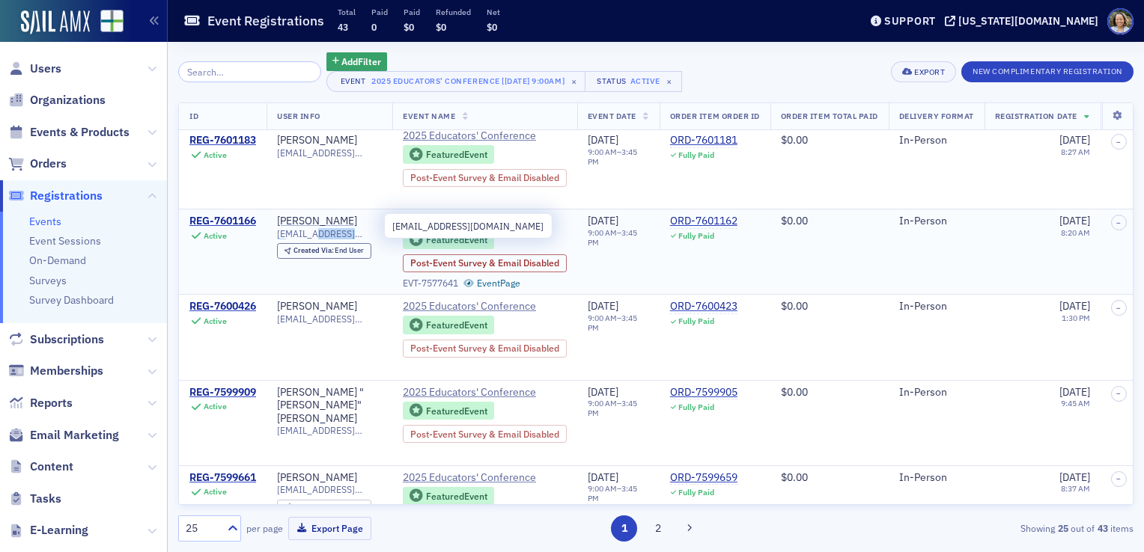
drag, startPoint x: 370, startPoint y: 229, endPoint x: 323, endPoint y: 226, distance: 46.5
click at [323, 228] on span "[EMAIL_ADDRESS][DOMAIN_NAME]" at bounding box center [329, 233] width 105 height 11
copy span "pcboe.net"
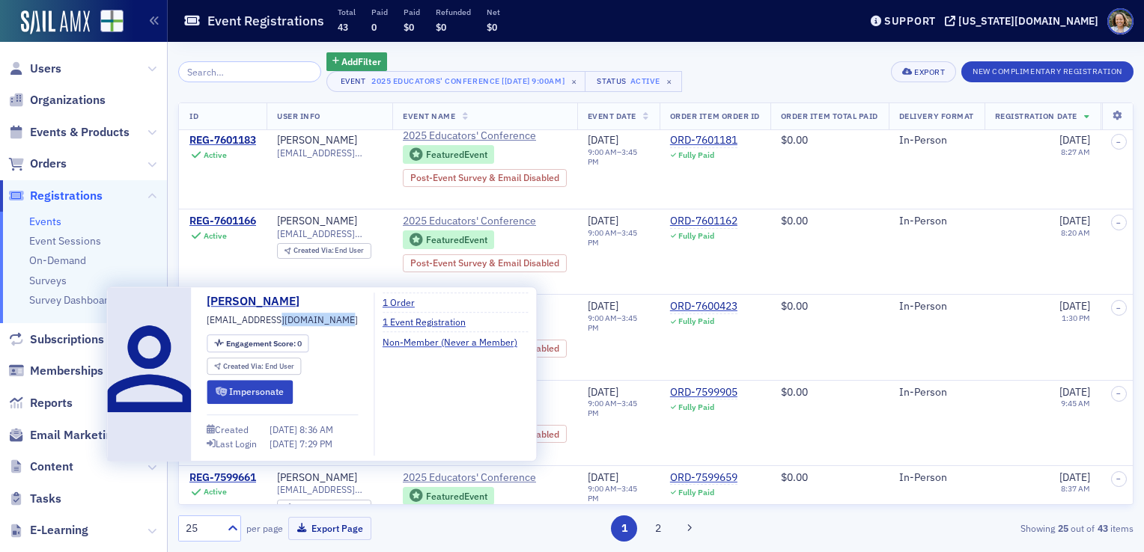
drag, startPoint x: 332, startPoint y: 321, endPoint x: 275, endPoint y: 322, distance: 57.6
click at [275, 322] on div "Marilyn Watson marilynwatson@albertk12.org Engagement Score : 0 Created Via : E…" at bounding box center [282, 374] width 151 height 163
copy span "albertk12.org"
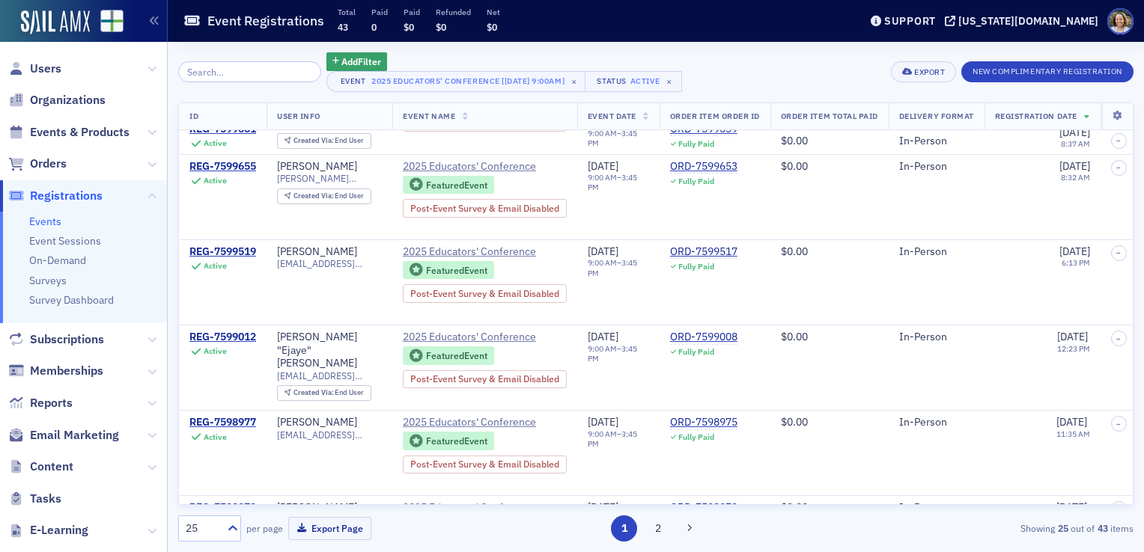
scroll to position [1695, 0]
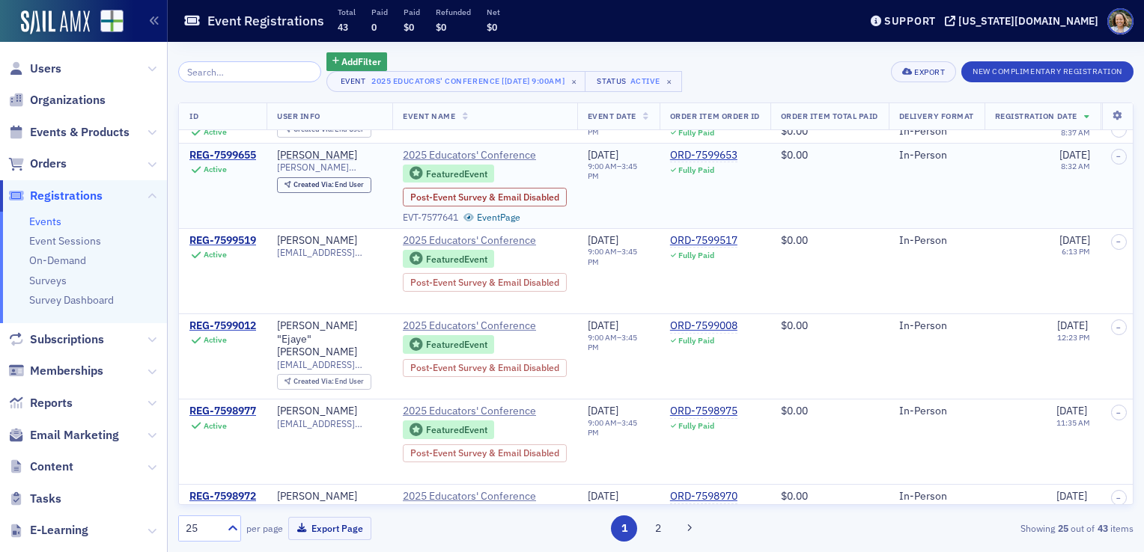
click at [304, 197] on td "Stacey Turner sturner@albertk12.org Created Via : End User" at bounding box center [329, 185] width 126 height 85
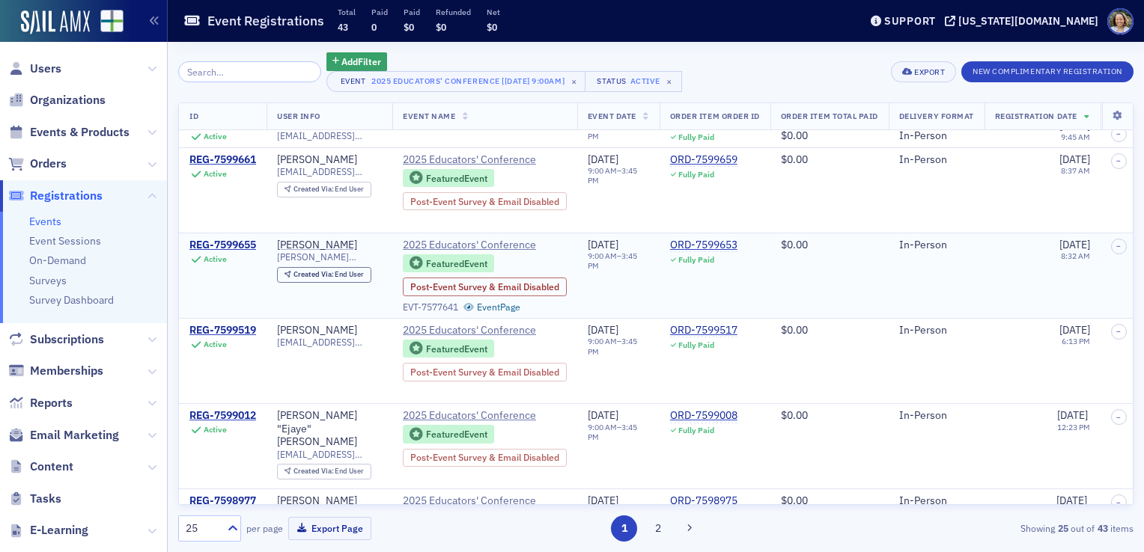
scroll to position [1635, 0]
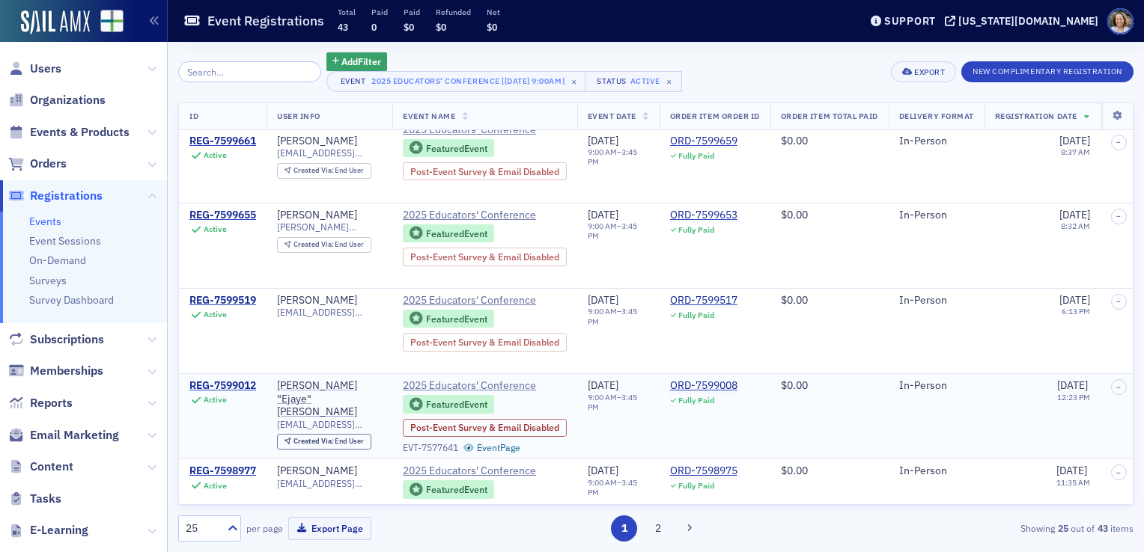
click at [371, 432] on td "Earnest "Ejaye" Jones ejones@jefcoed.com Created Via : End User" at bounding box center [329, 416] width 126 height 85
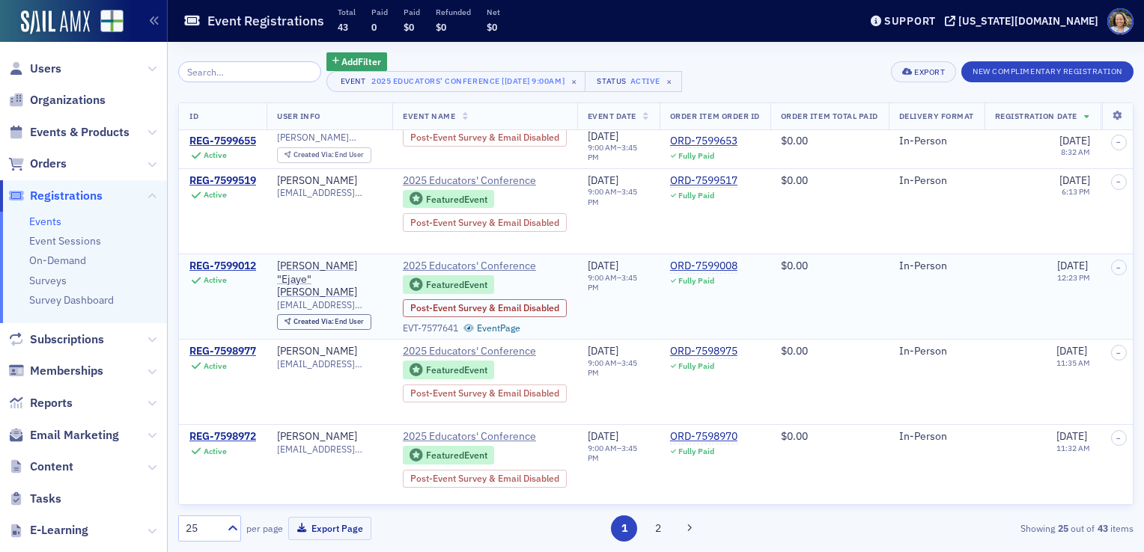
scroll to position [1760, 0]
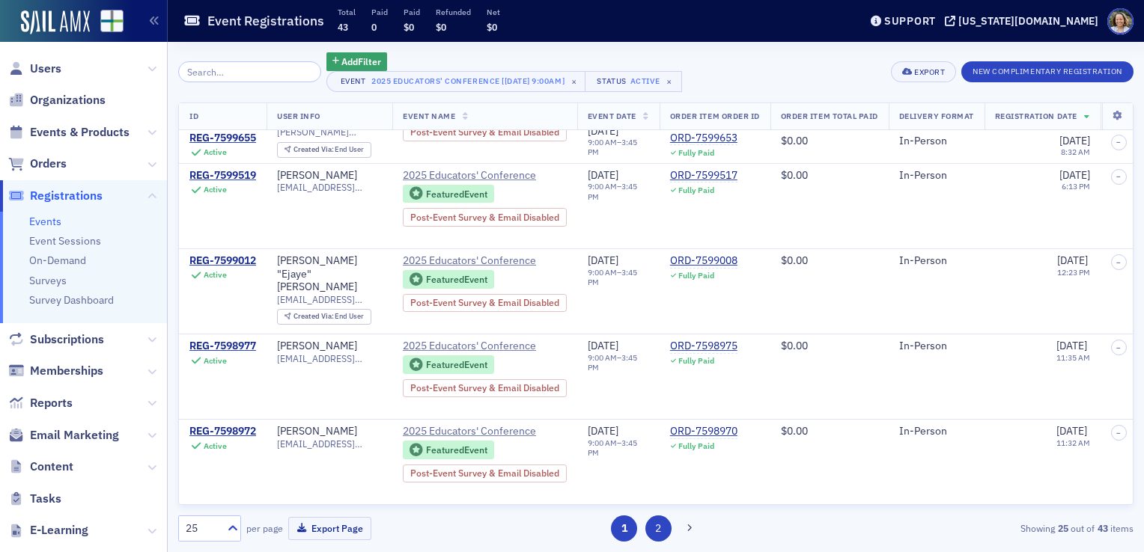
click at [656, 531] on button "2" at bounding box center [658, 529] width 26 height 26
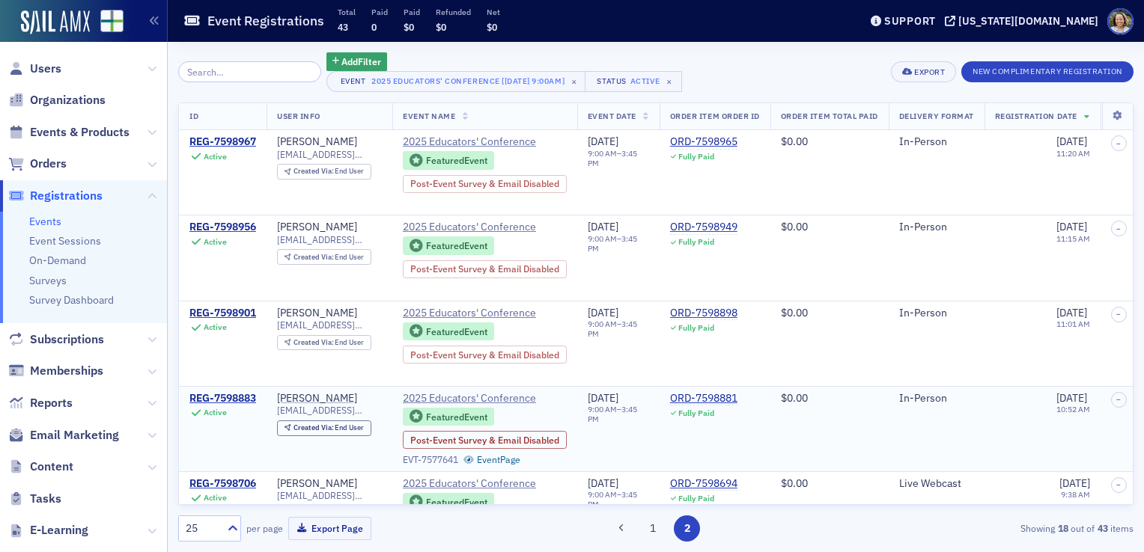
click at [350, 454] on td "Dionne Williams ddjwilliams@jefcoed.com Created Via : End User" at bounding box center [329, 428] width 126 height 85
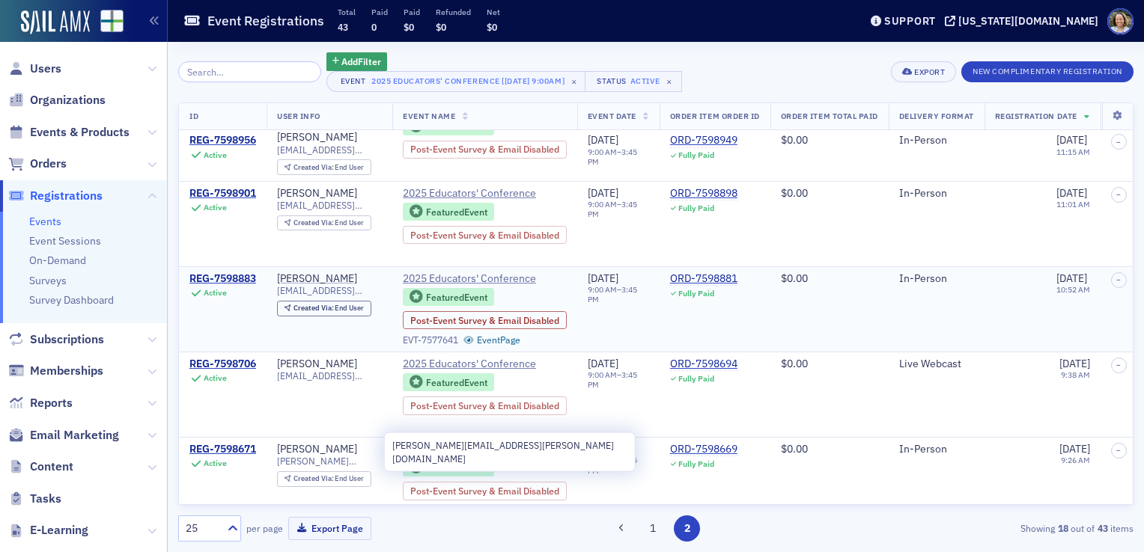
scroll to position [150, 0]
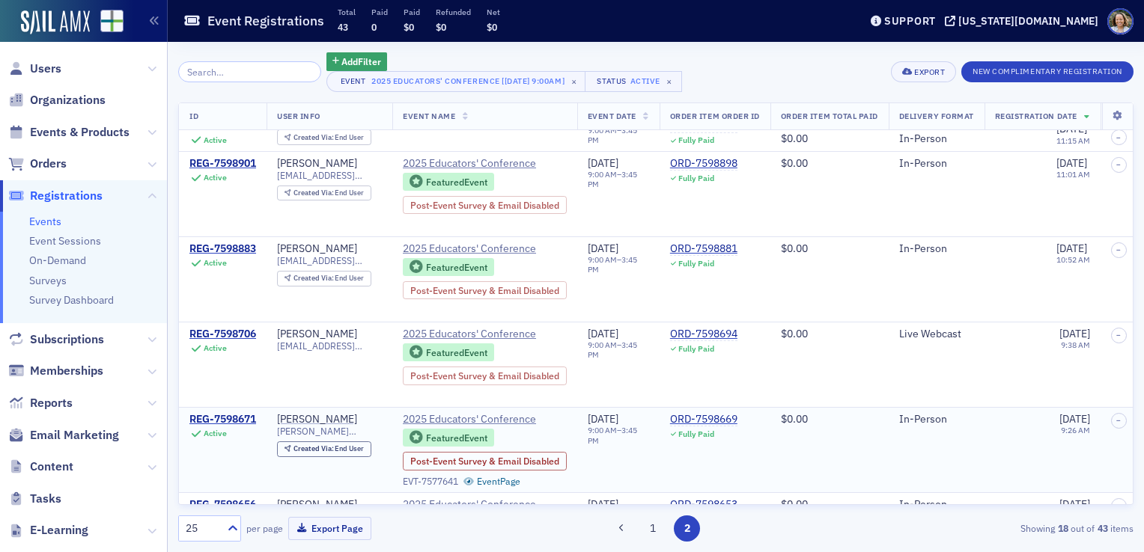
click at [351, 474] on td "Steve Roberts steve.roberts@mps.k12.al.us Created Via : End User" at bounding box center [329, 449] width 126 height 85
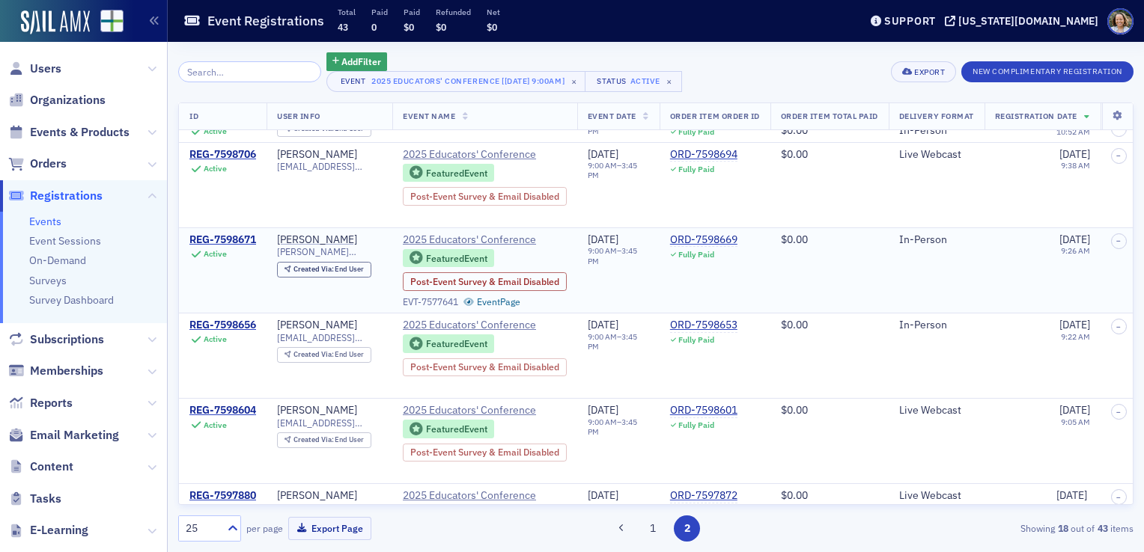
scroll to position [479, 0]
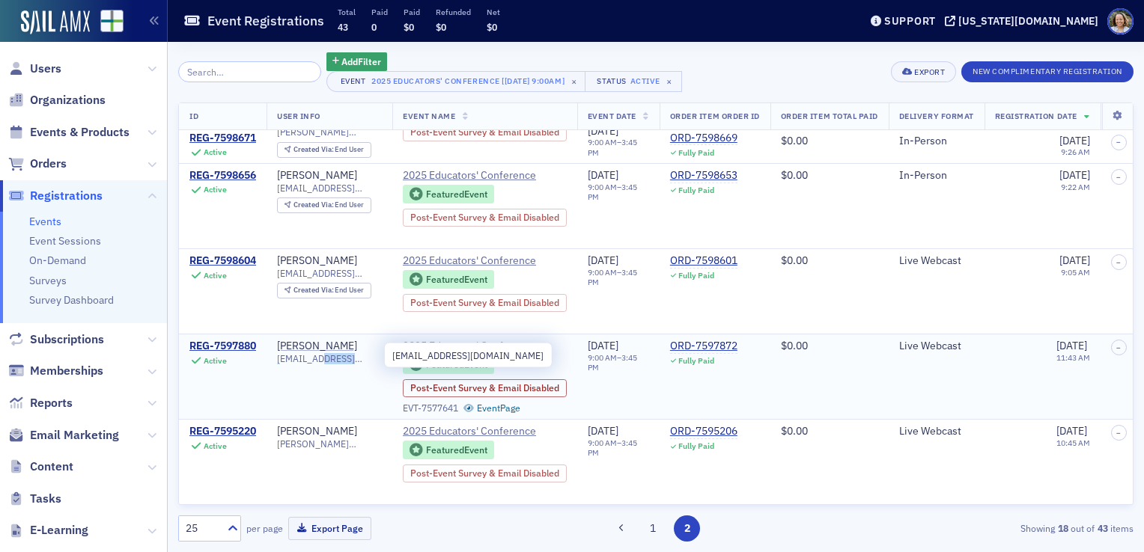
drag, startPoint x: 353, startPoint y: 356, endPoint x: 317, endPoint y: 359, distance: 36.1
click at [317, 359] on span "[EMAIL_ADDRESS][DOMAIN_NAME]" at bounding box center [329, 358] width 105 height 11
copy span "jsu.edu"
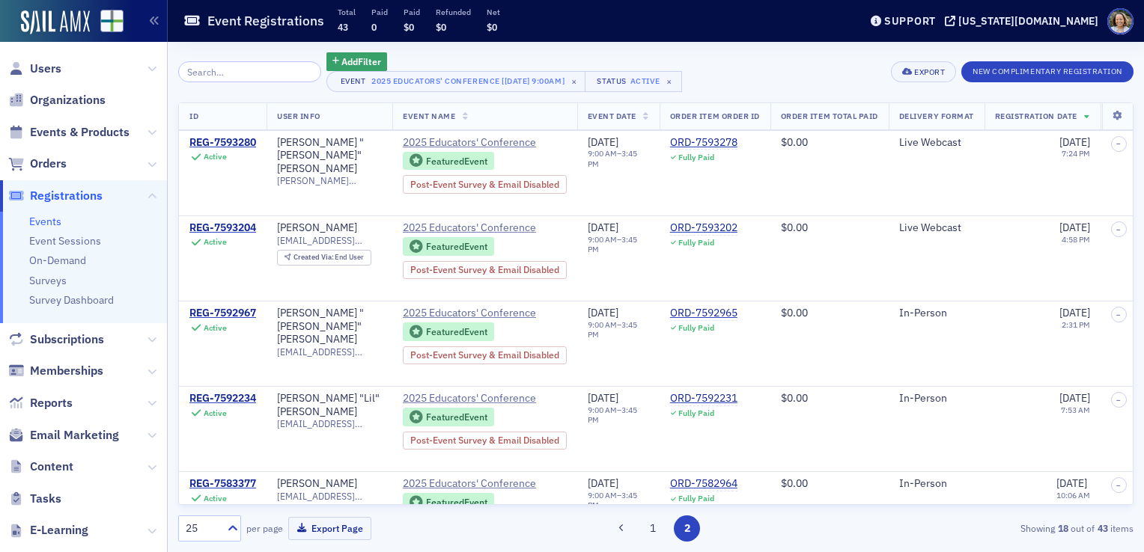
scroll to position [1105, 0]
